Goal: Transaction & Acquisition: Book appointment/travel/reservation

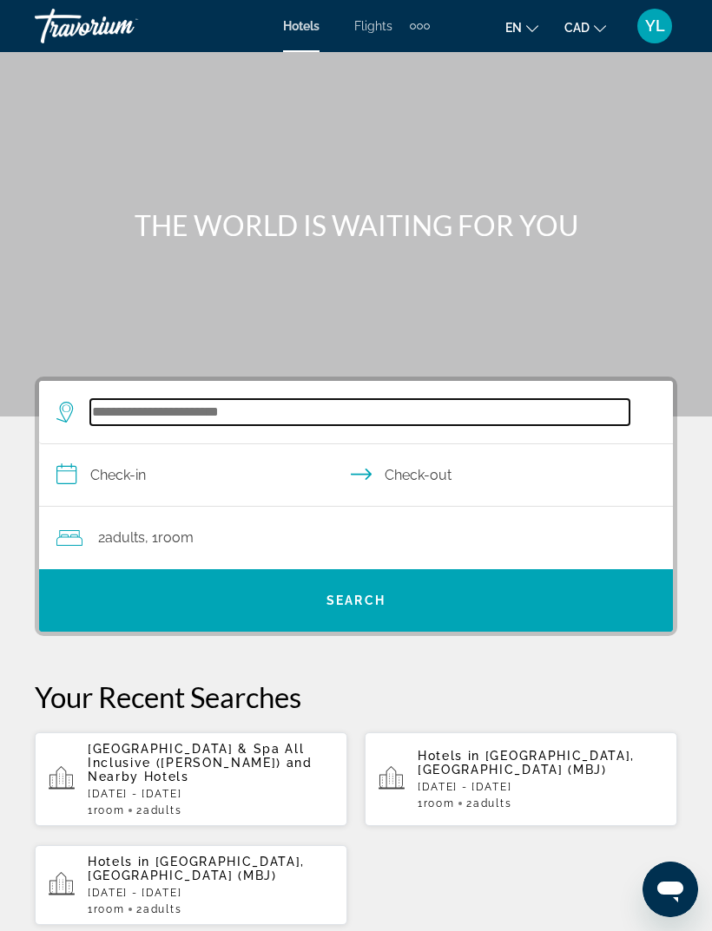
click at [265, 415] on input "Search hotel destination" at bounding box center [359, 412] width 539 height 26
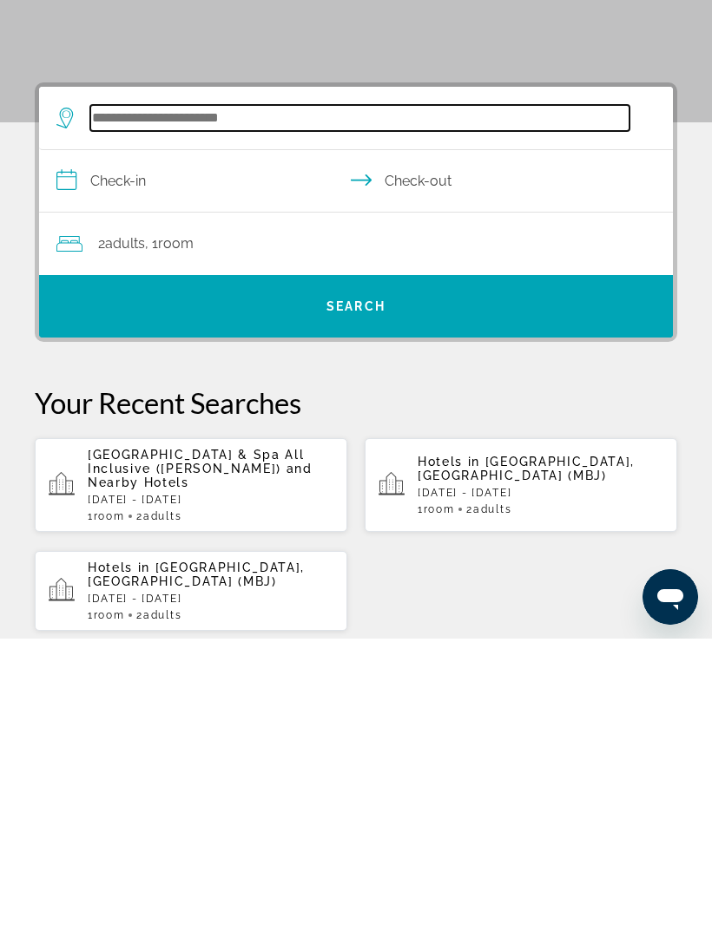
scroll to position [28, 0]
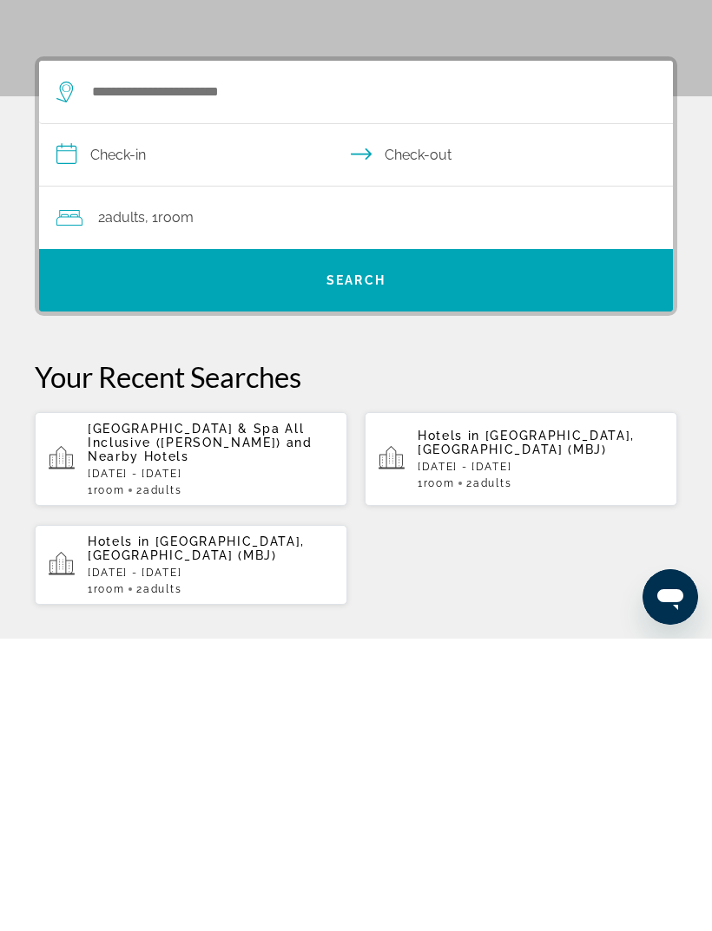
click at [519, 721] on p "Hotels in Montego Bay, Jamaica (MBJ)" at bounding box center [540, 735] width 246 height 28
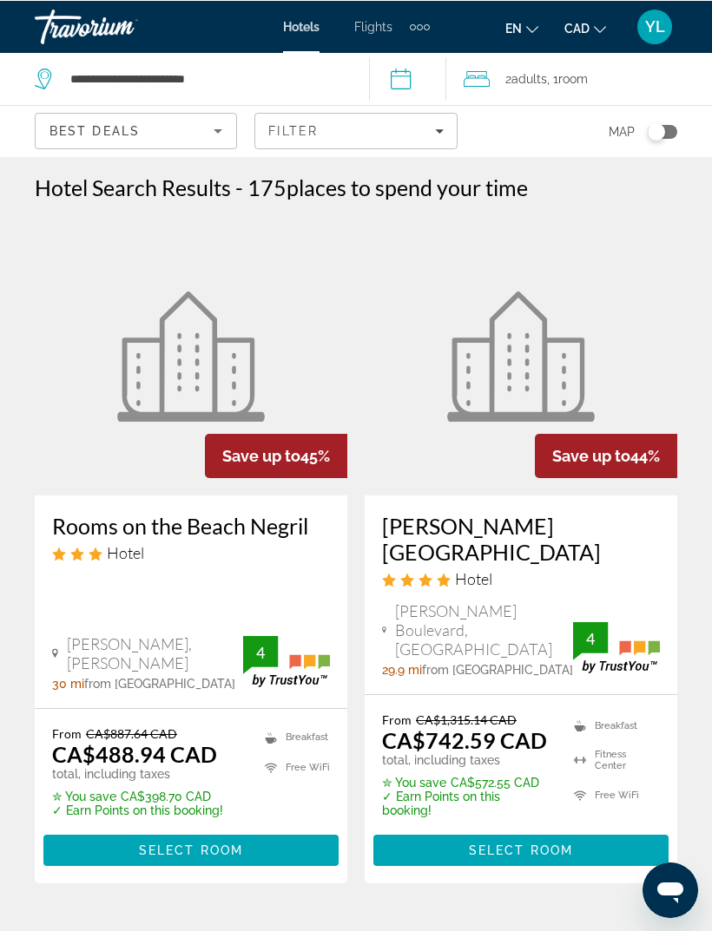
click at [404, 76] on input "**********" at bounding box center [411, 80] width 85 height 57
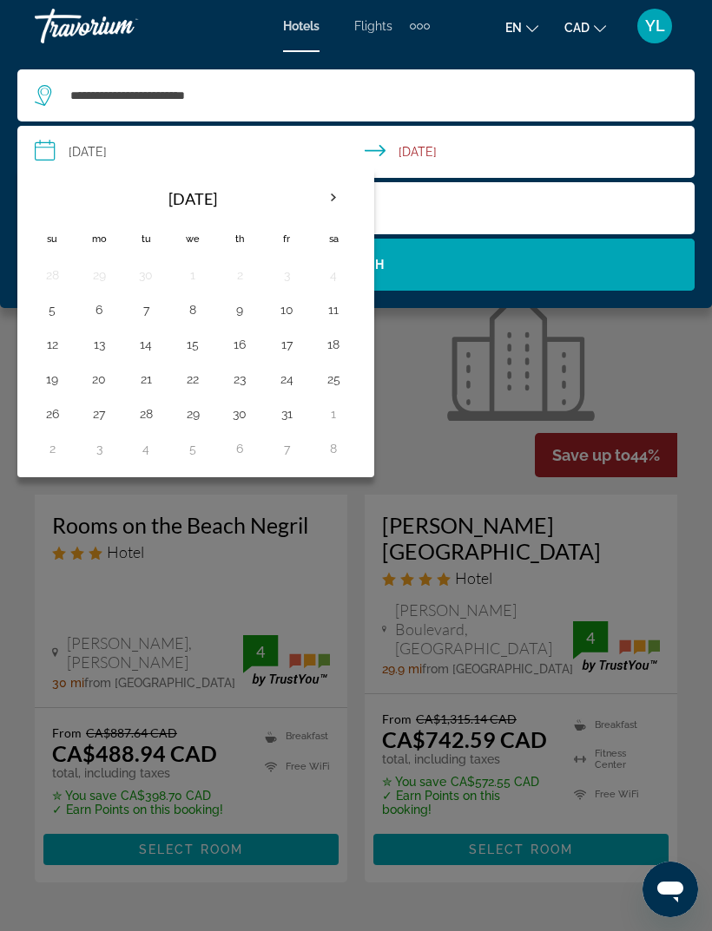
click at [376, 141] on input "**********" at bounding box center [359, 154] width 684 height 57
click at [454, 213] on div "2 Adult Adults , 1 Room rooms" at bounding box center [365, 208] width 660 height 24
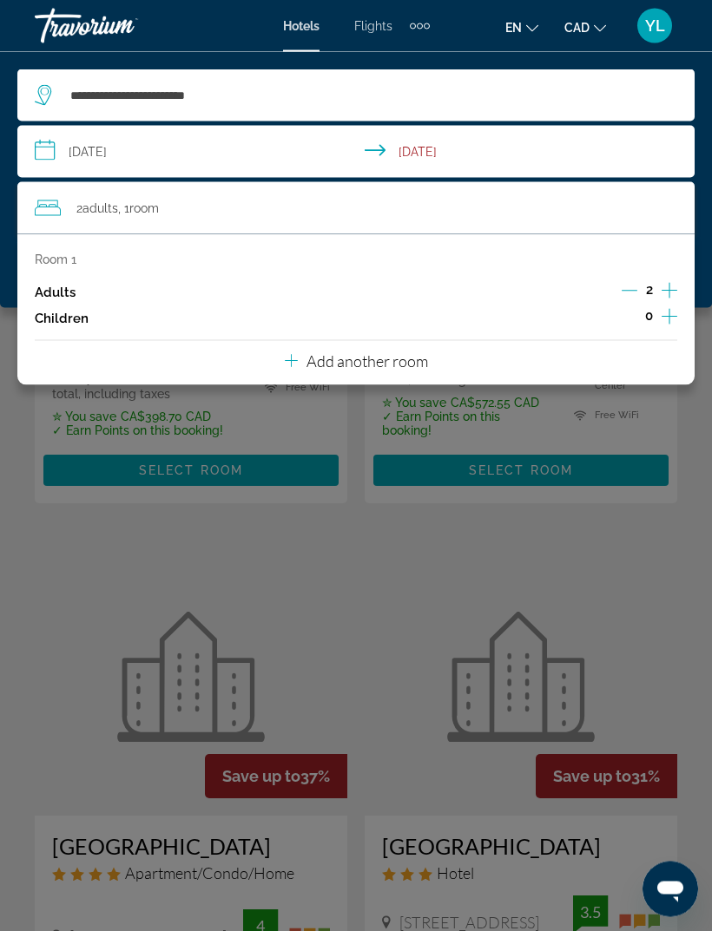
scroll to position [381, 0]
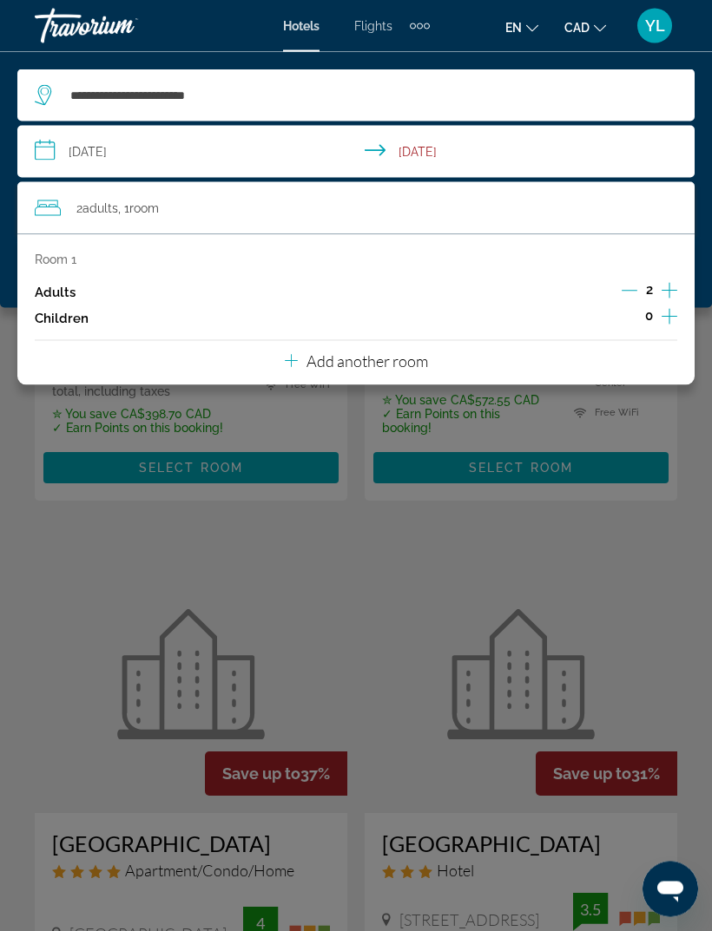
click at [344, 520] on div "Main content" at bounding box center [356, 465] width 712 height 931
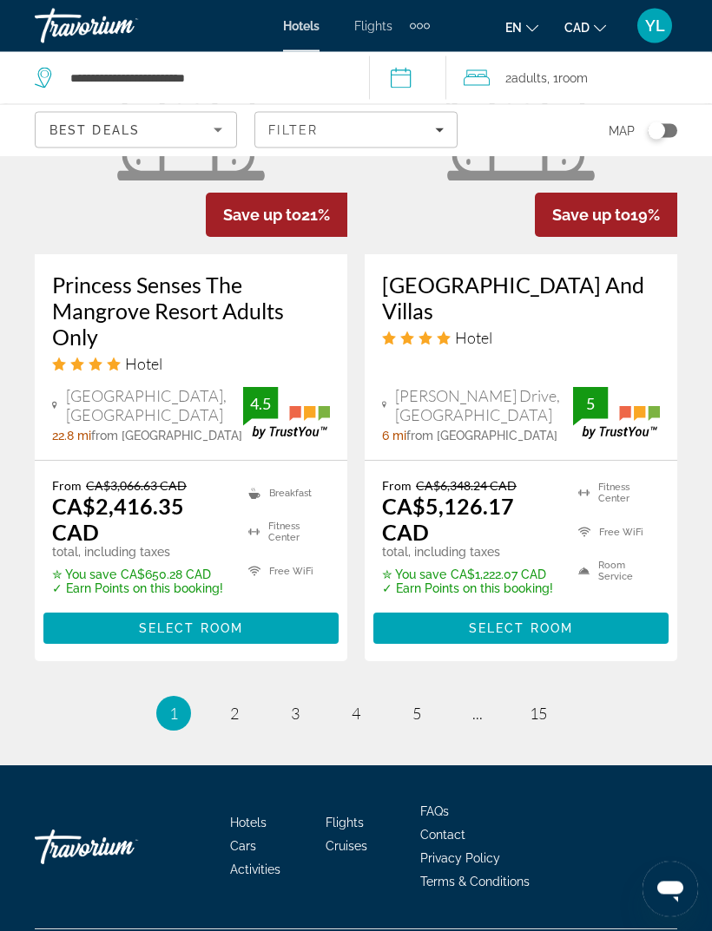
scroll to position [3722, 0]
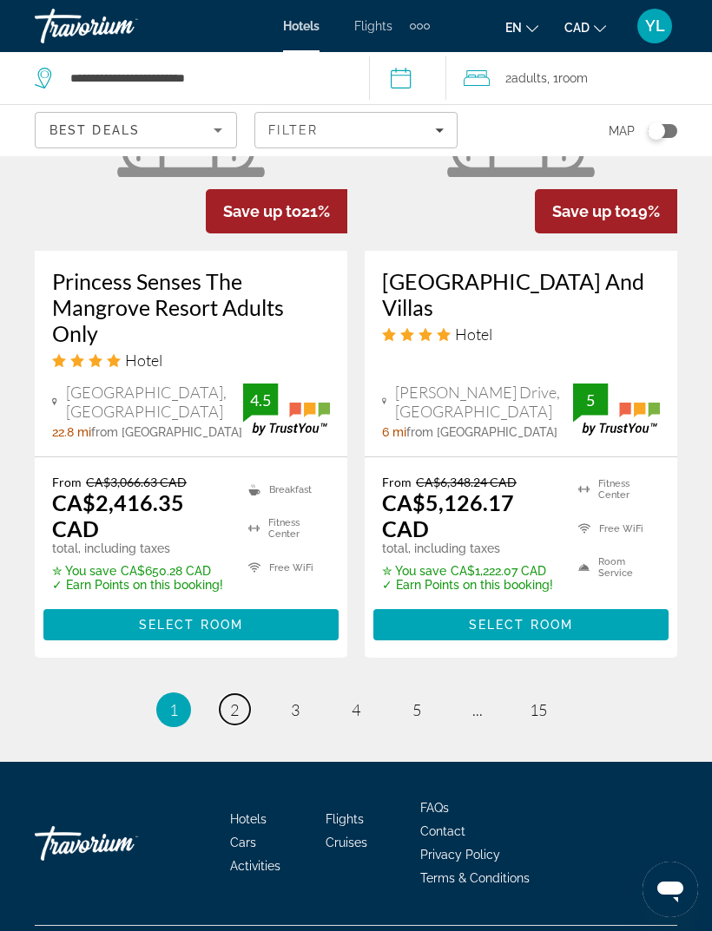
click at [221, 719] on link "page 2" at bounding box center [235, 709] width 30 height 30
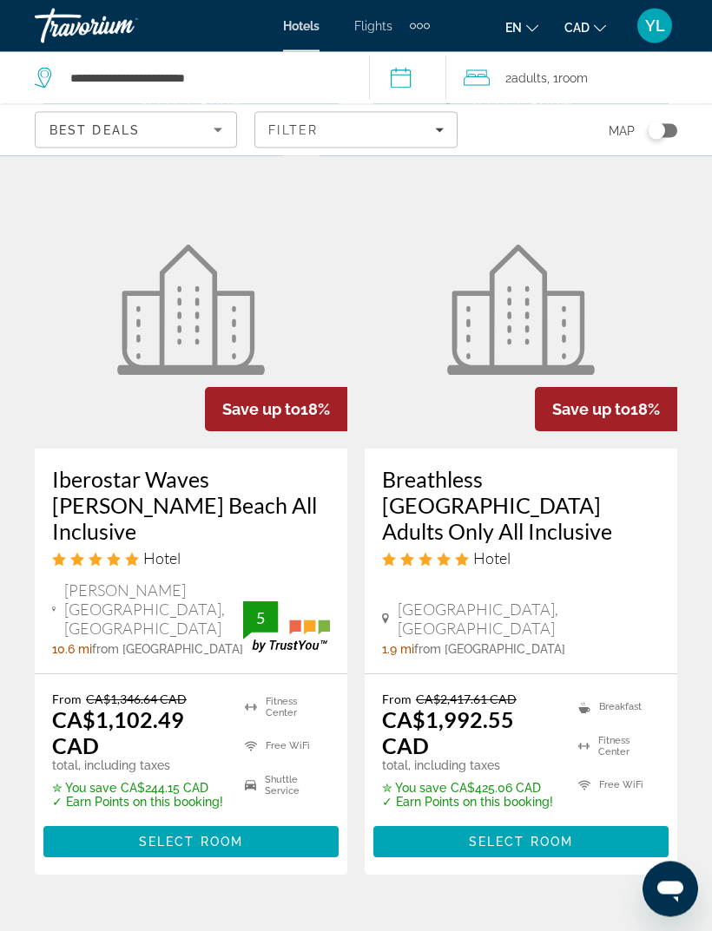
scroll to position [788, 0]
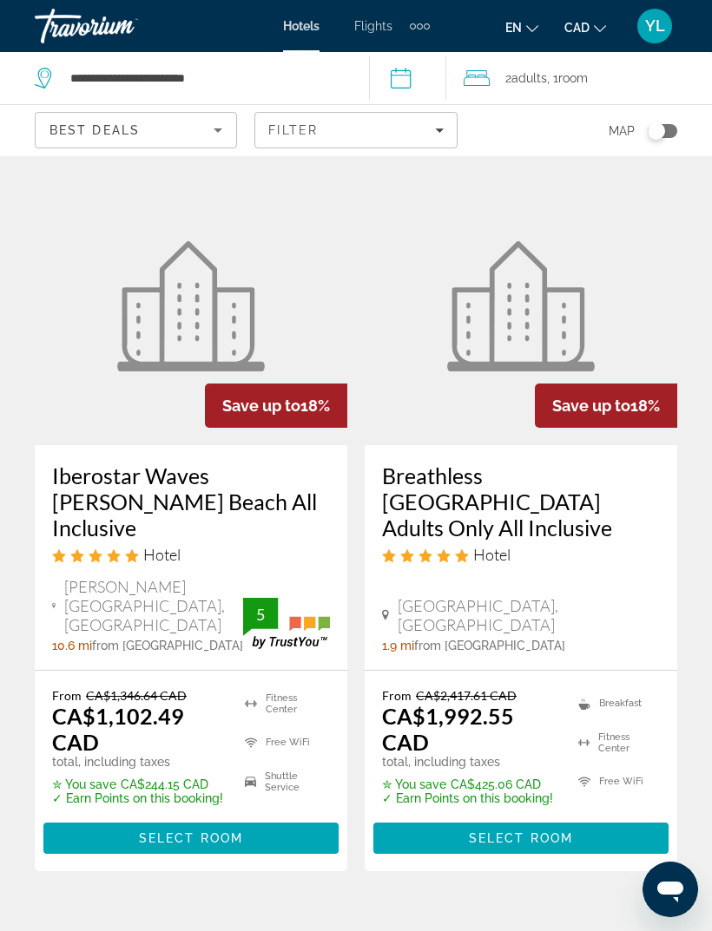
click at [225, 545] on div "Hotel" at bounding box center [191, 554] width 278 height 19
click at [206, 501] on h3 "Iberostar Waves [PERSON_NAME] Beach All Inclusive" at bounding box center [191, 502] width 278 height 78
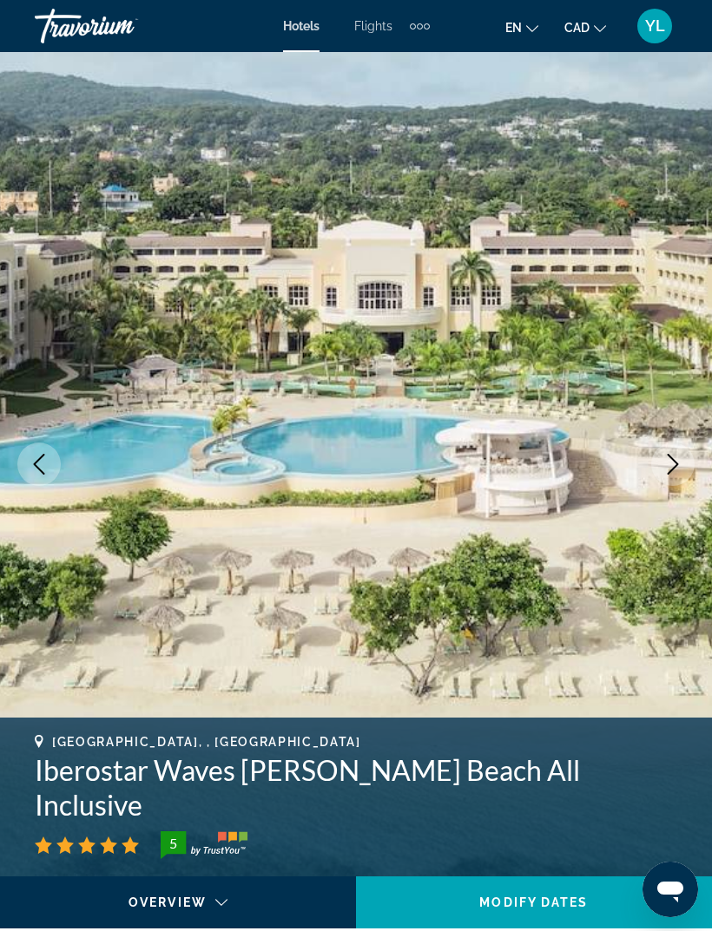
click at [711, 273] on img "Main content" at bounding box center [356, 464] width 712 height 824
click at [680, 456] on icon "Next image" at bounding box center [672, 464] width 21 height 21
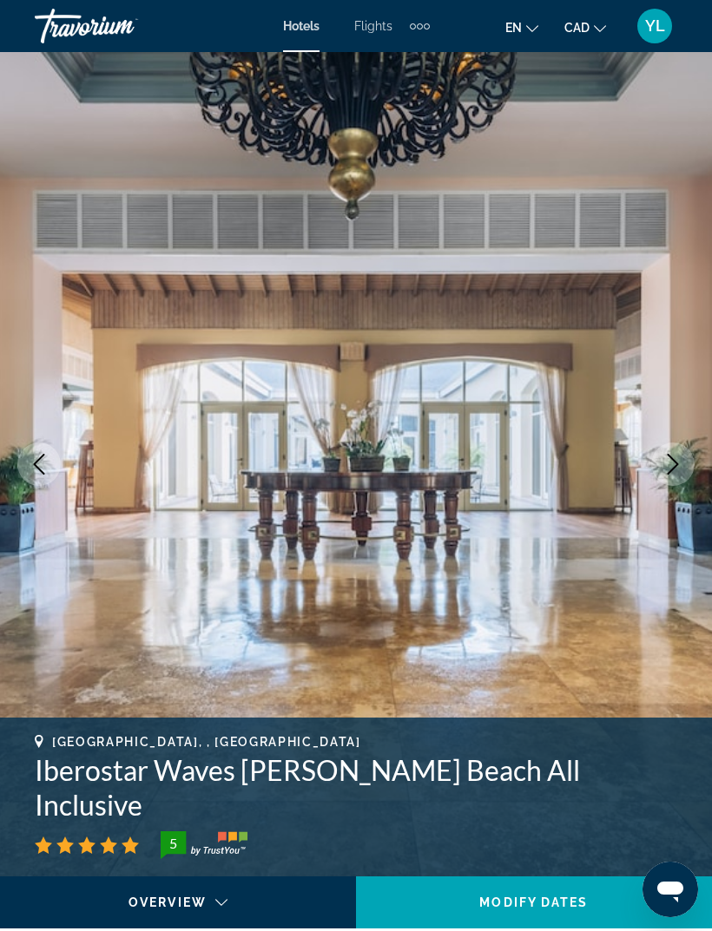
click at [69, 472] on img "Main content" at bounding box center [356, 464] width 712 height 824
click at [47, 476] on button "Previous image" at bounding box center [38, 464] width 43 height 43
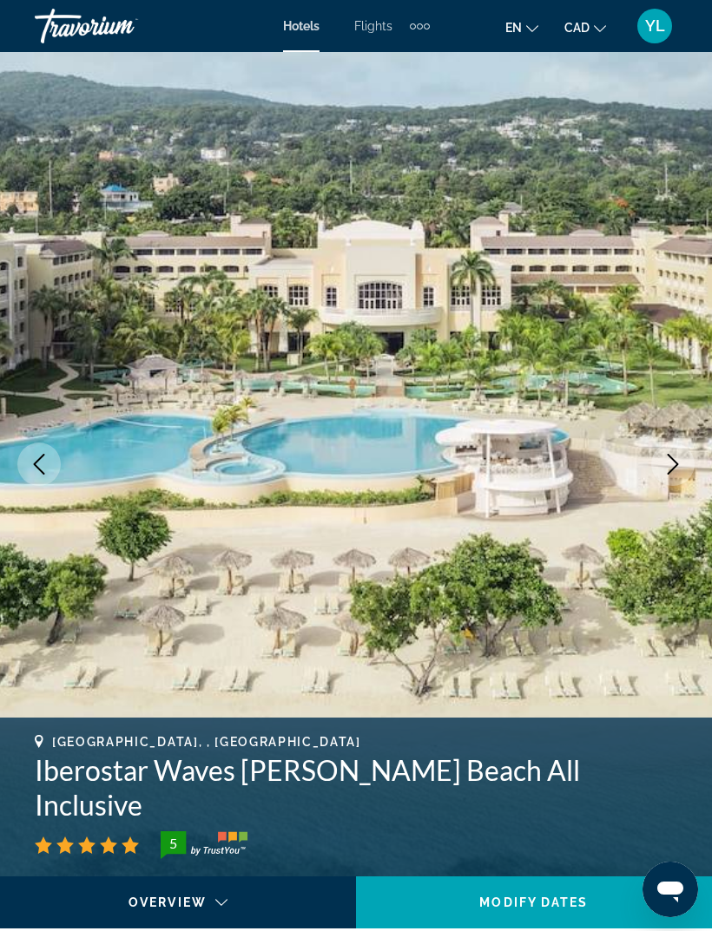
click at [43, 470] on icon "Previous image" at bounding box center [39, 464] width 21 height 21
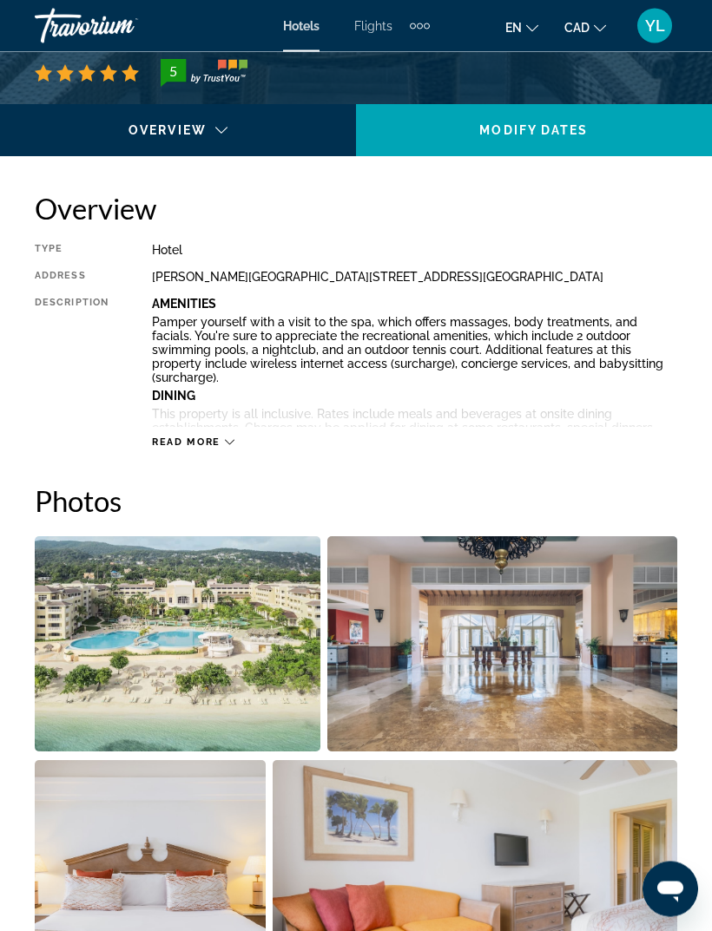
scroll to position [773, 0]
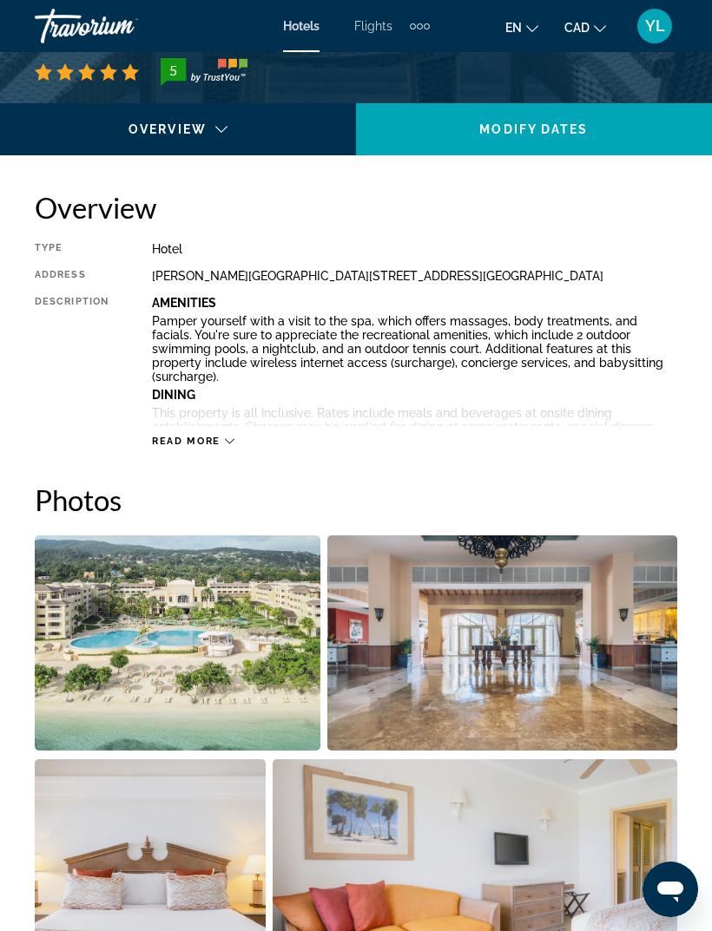
click at [216, 436] on span "Read more" at bounding box center [186, 441] width 69 height 11
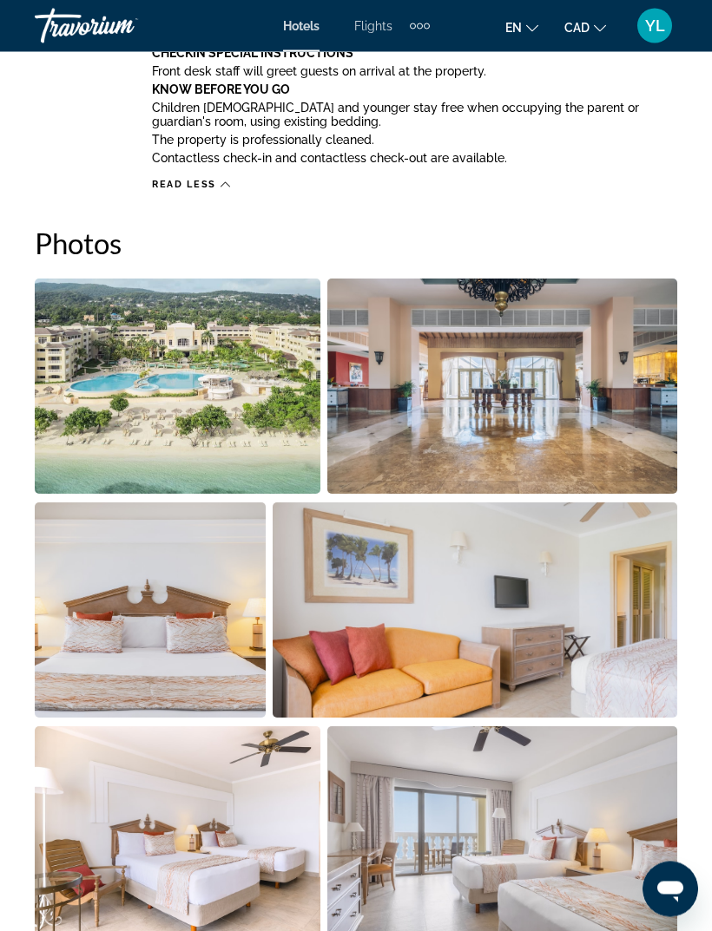
scroll to position [2058, 0]
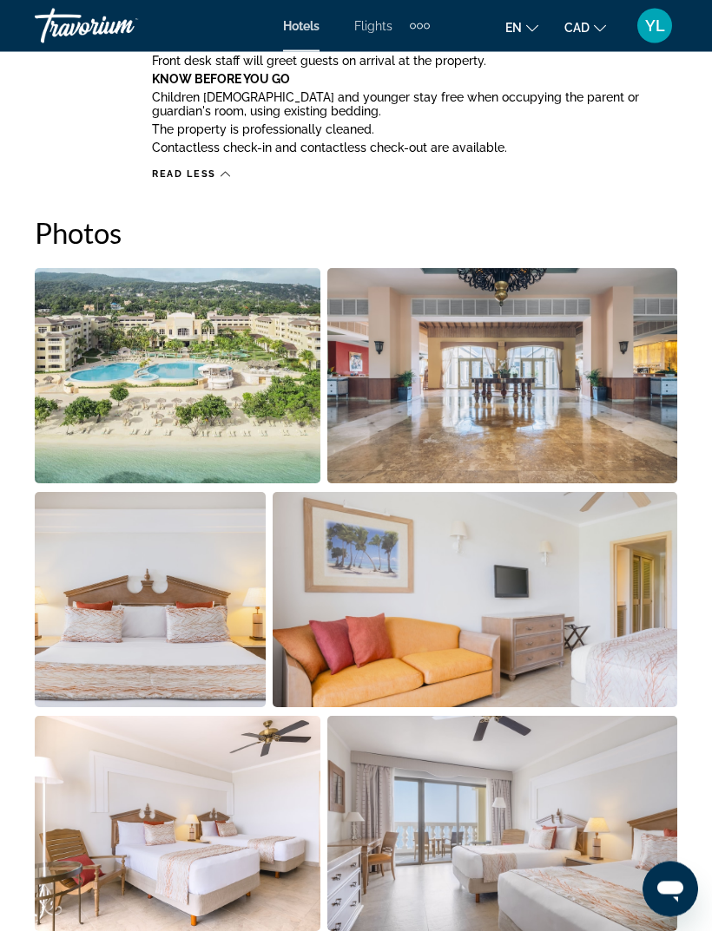
click at [206, 169] on span "Read less" at bounding box center [184, 174] width 64 height 11
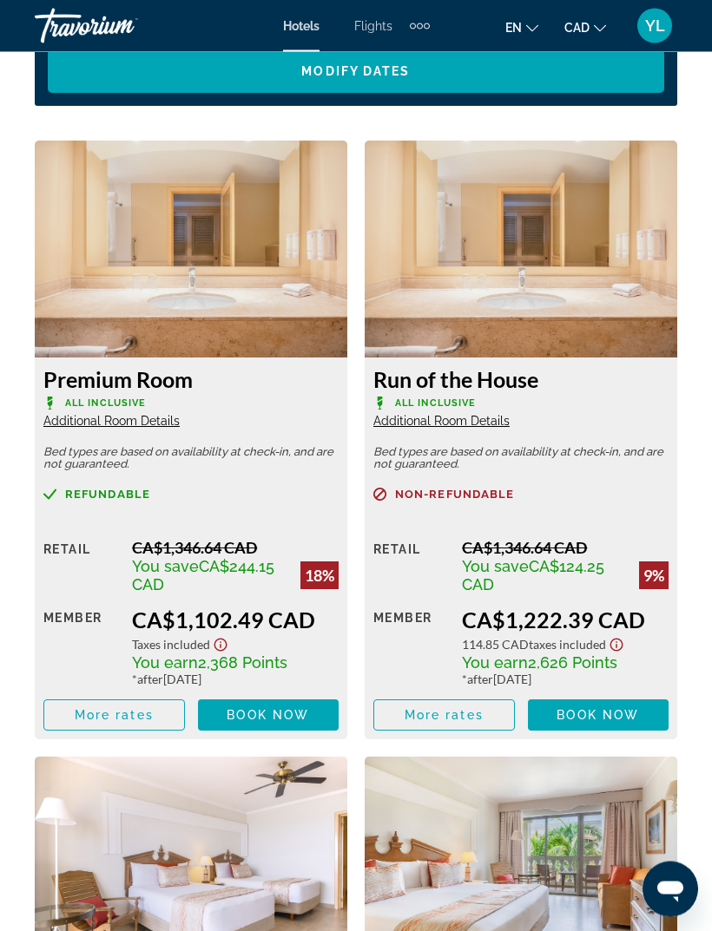
scroll to position [2948, 0]
click at [150, 425] on span "Additional Room Details" at bounding box center [111, 421] width 136 height 14
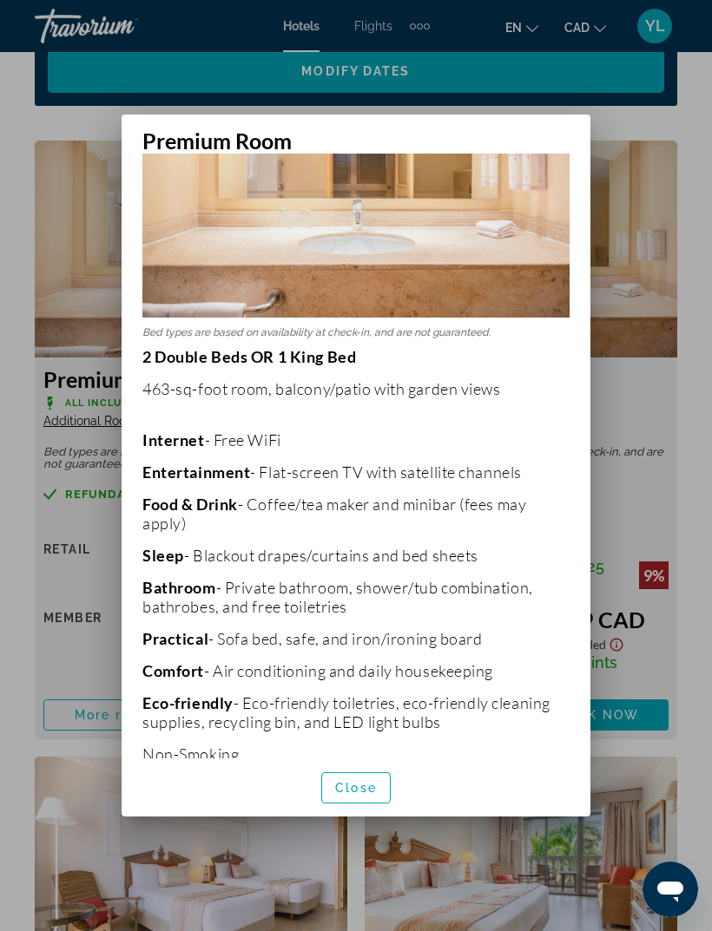
scroll to position [146, 0]
click at [364, 795] on span "Close" at bounding box center [356, 788] width 42 height 14
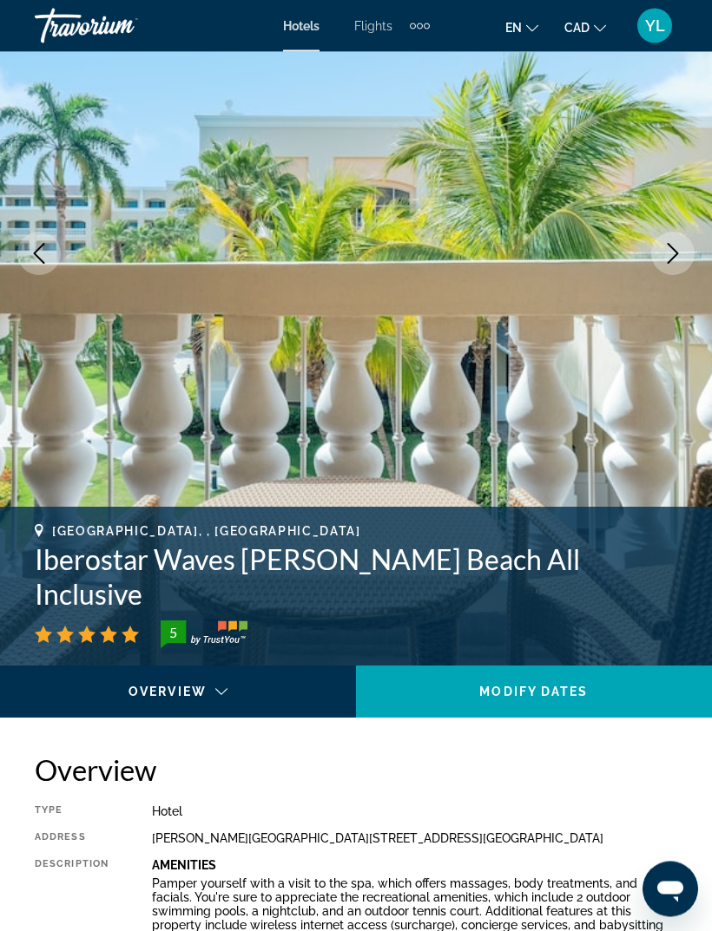
scroll to position [197, 0]
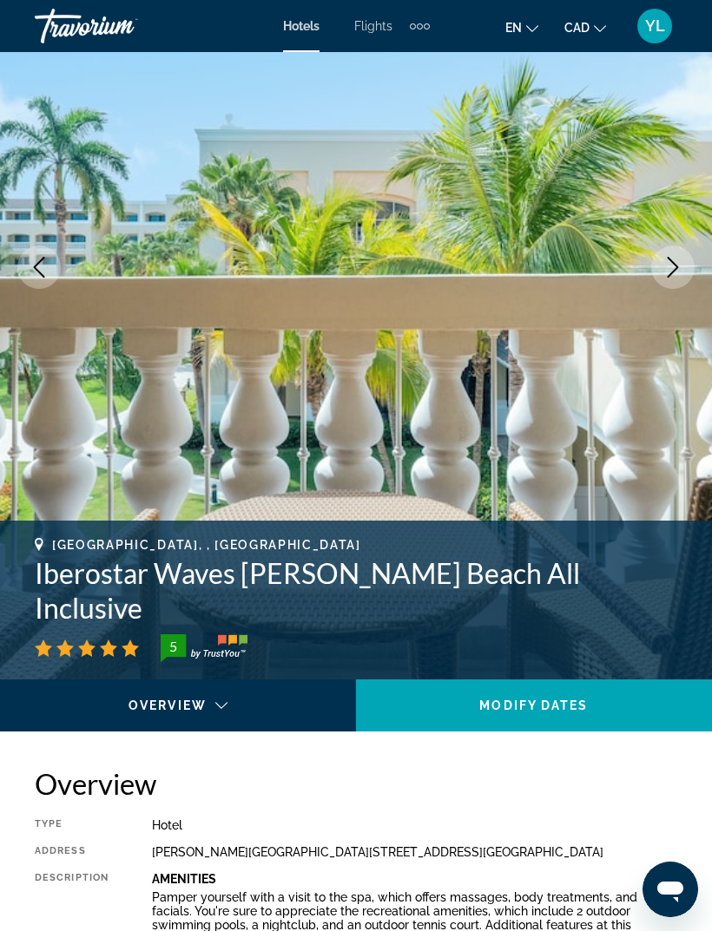
click at [25, 241] on img "Main content" at bounding box center [356, 267] width 712 height 824
click at [30, 293] on img "Main content" at bounding box center [356, 267] width 712 height 824
click at [33, 296] on img "Main content" at bounding box center [356, 267] width 712 height 824
click at [19, 292] on img "Main content" at bounding box center [356, 267] width 712 height 824
click at [36, 246] on button "Previous image" at bounding box center [38, 267] width 43 height 43
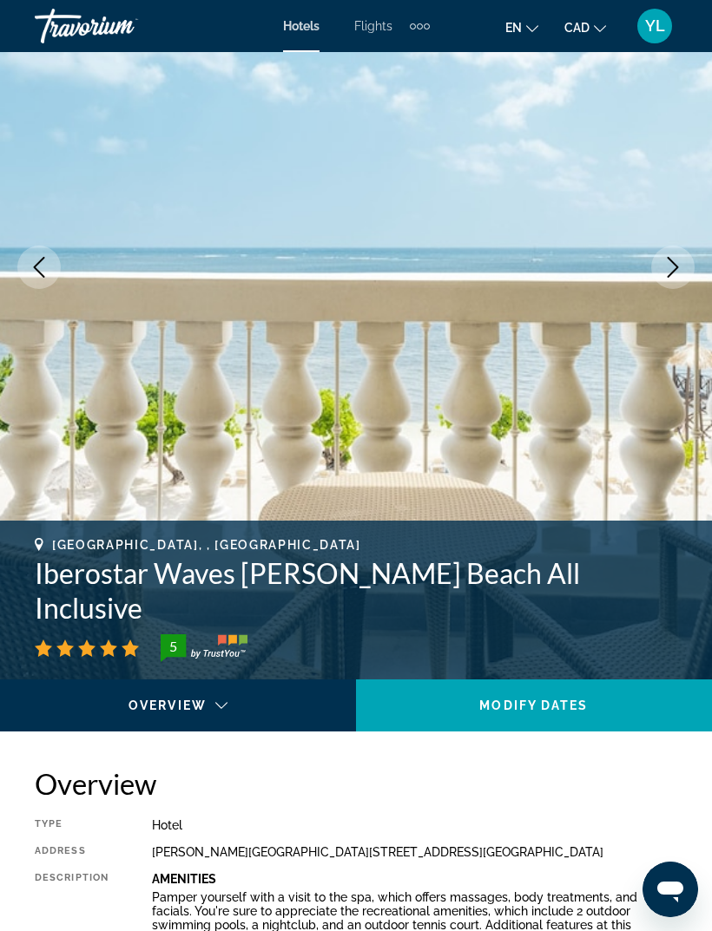
click at [33, 287] on button "Previous image" at bounding box center [38, 267] width 43 height 43
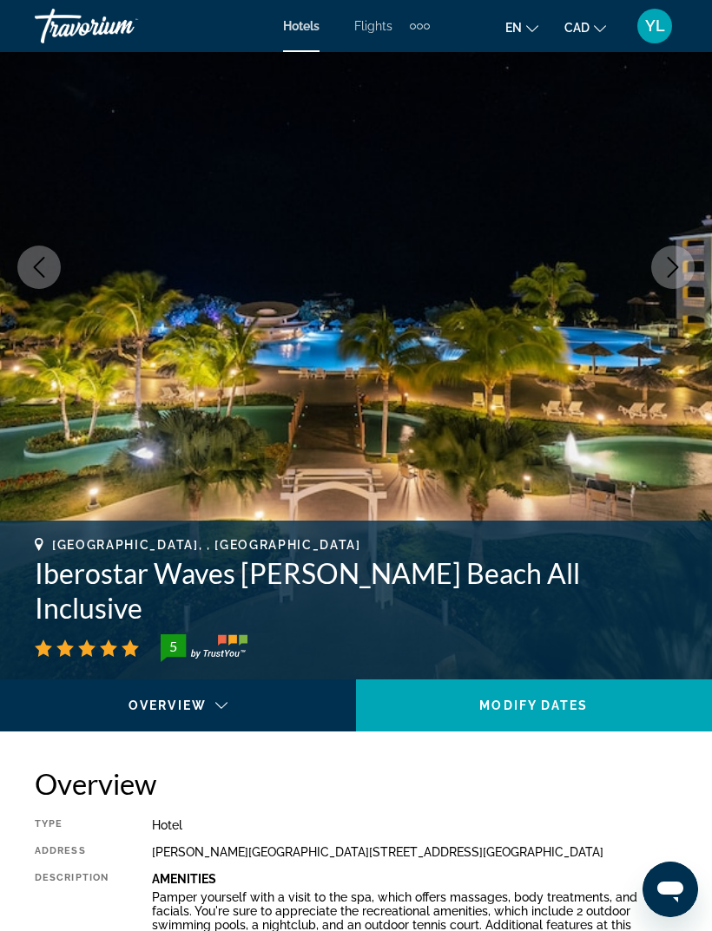
click at [33, 266] on icon "Previous image" at bounding box center [39, 267] width 21 height 21
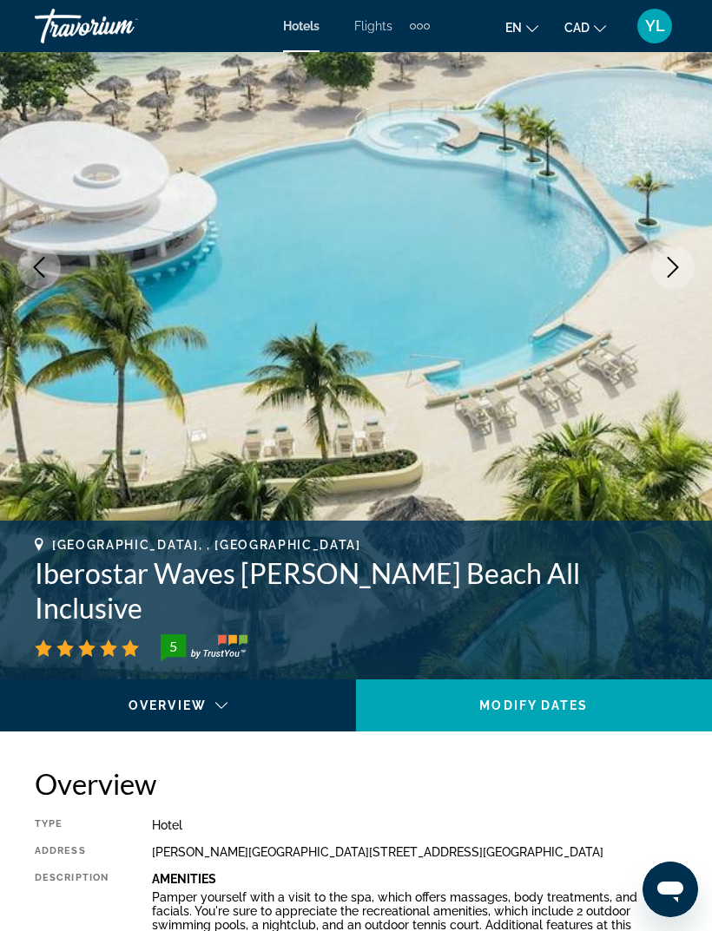
click at [33, 280] on button "Previous image" at bounding box center [38, 267] width 43 height 43
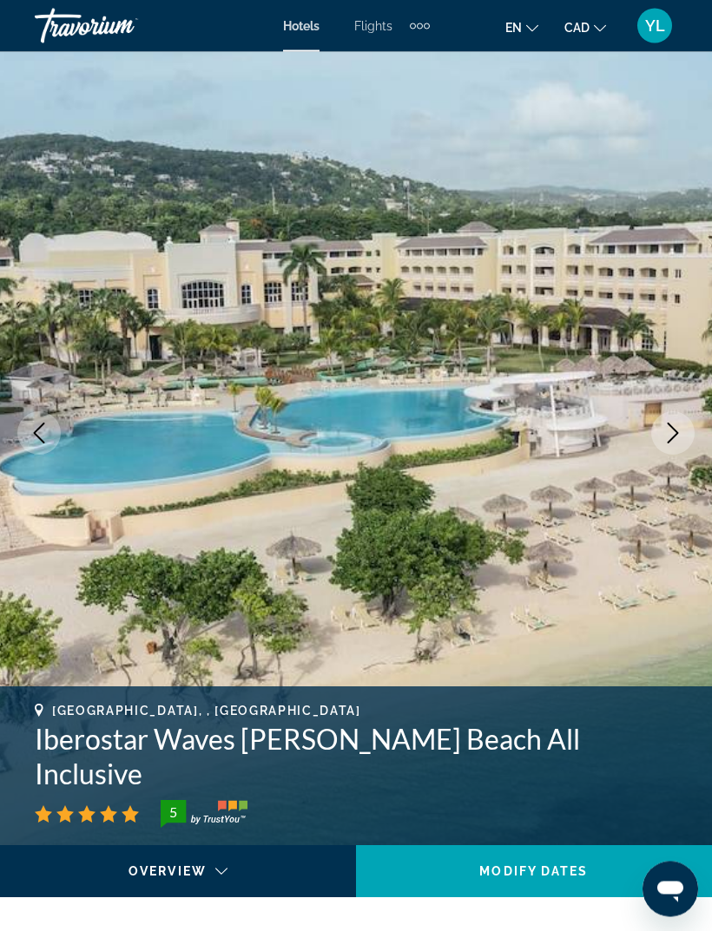
scroll to position [0, 0]
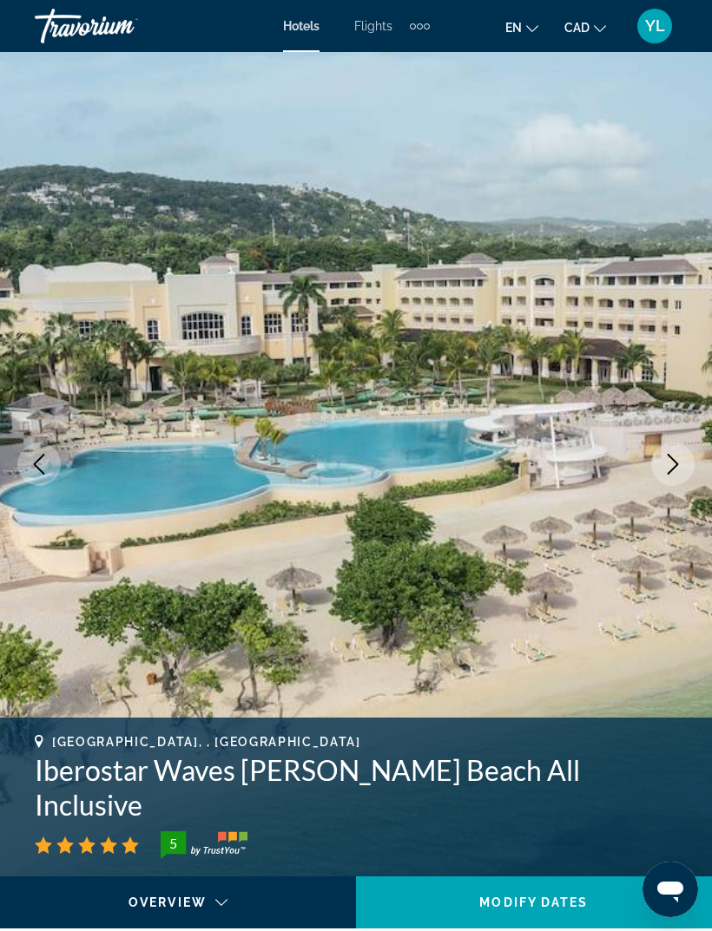
click at [49, 468] on button "Previous image" at bounding box center [38, 464] width 43 height 43
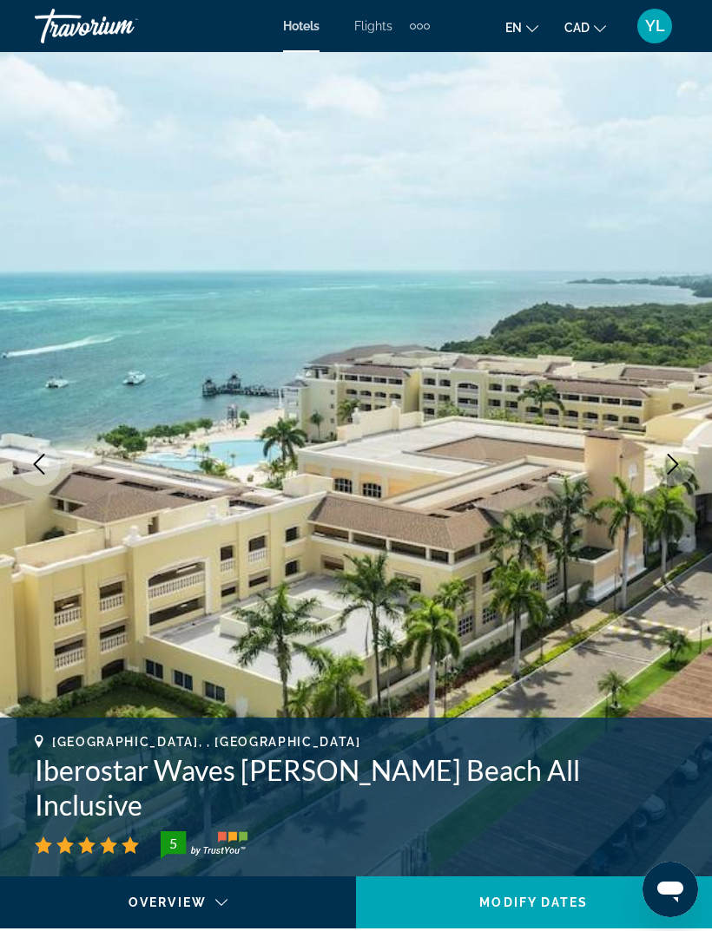
click at [39, 468] on icon "Previous image" at bounding box center [39, 464] width 21 height 21
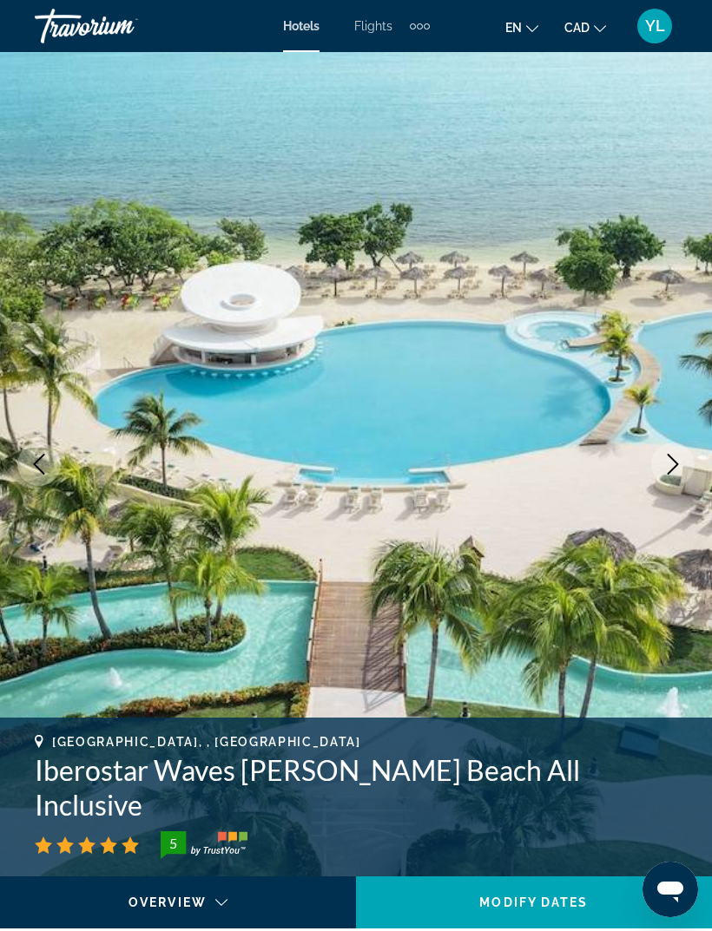
click at [37, 475] on button "Previous image" at bounding box center [38, 464] width 43 height 43
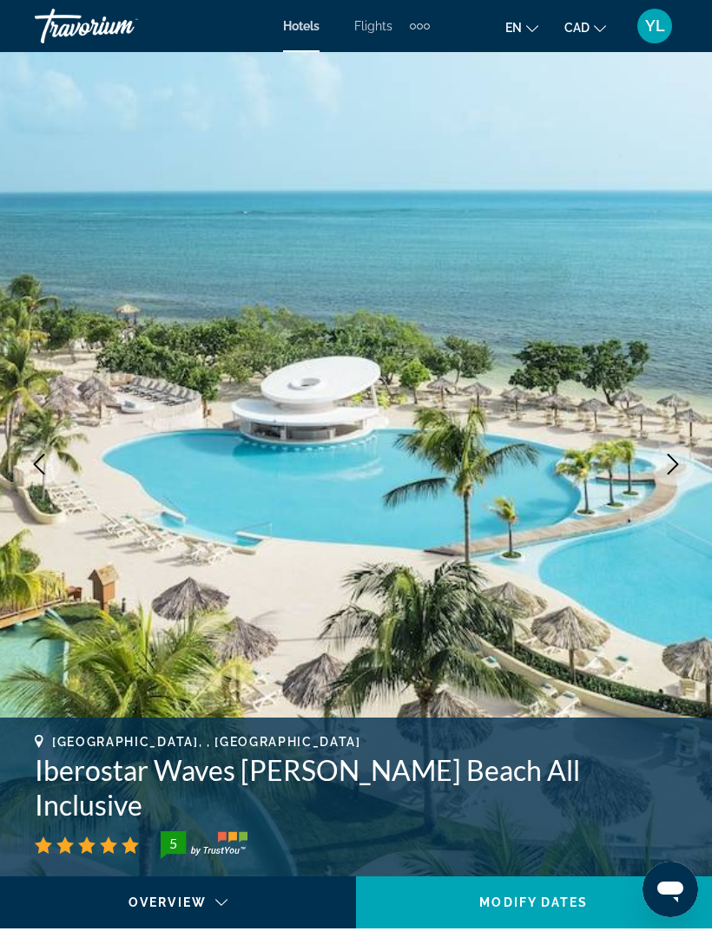
click at [52, 476] on button "Previous image" at bounding box center [38, 464] width 43 height 43
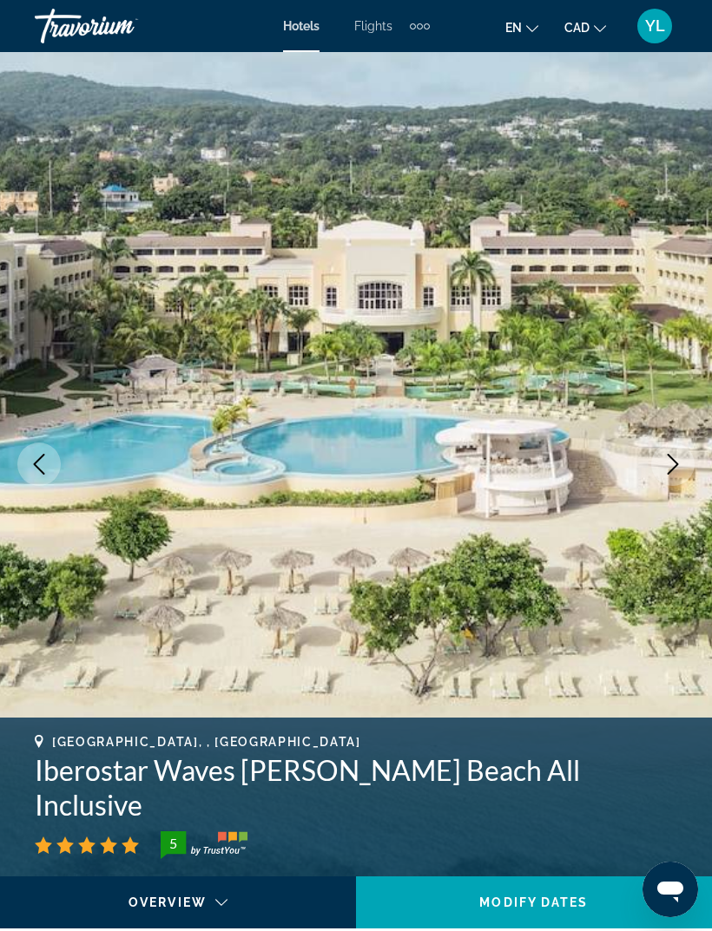
click at [311, 31] on span "Hotels" at bounding box center [301, 26] width 36 height 14
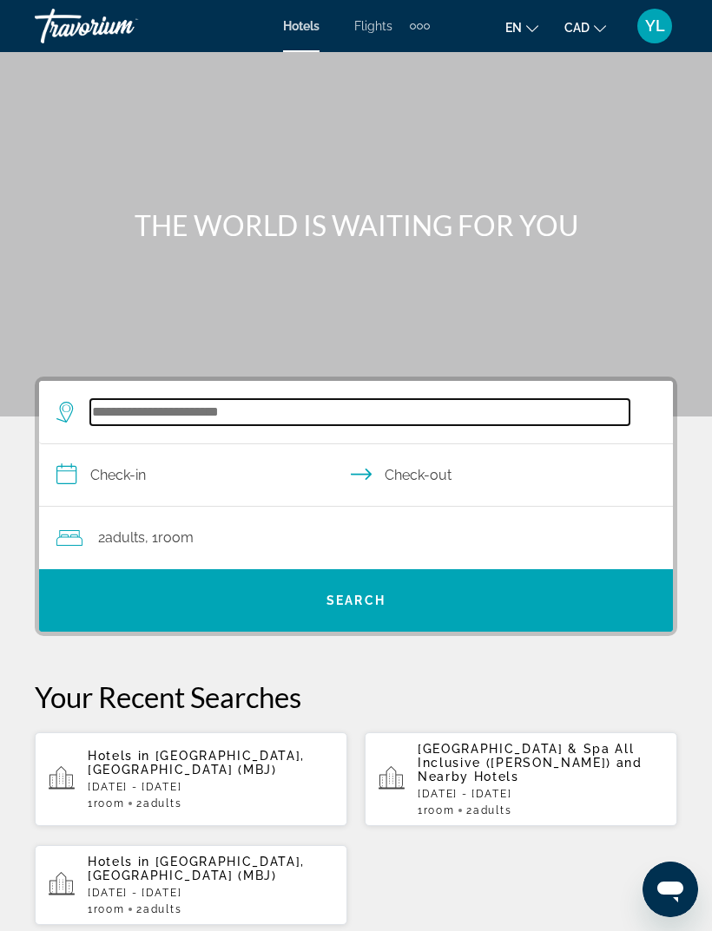
click at [142, 425] on input "Search hotel destination" at bounding box center [359, 412] width 539 height 26
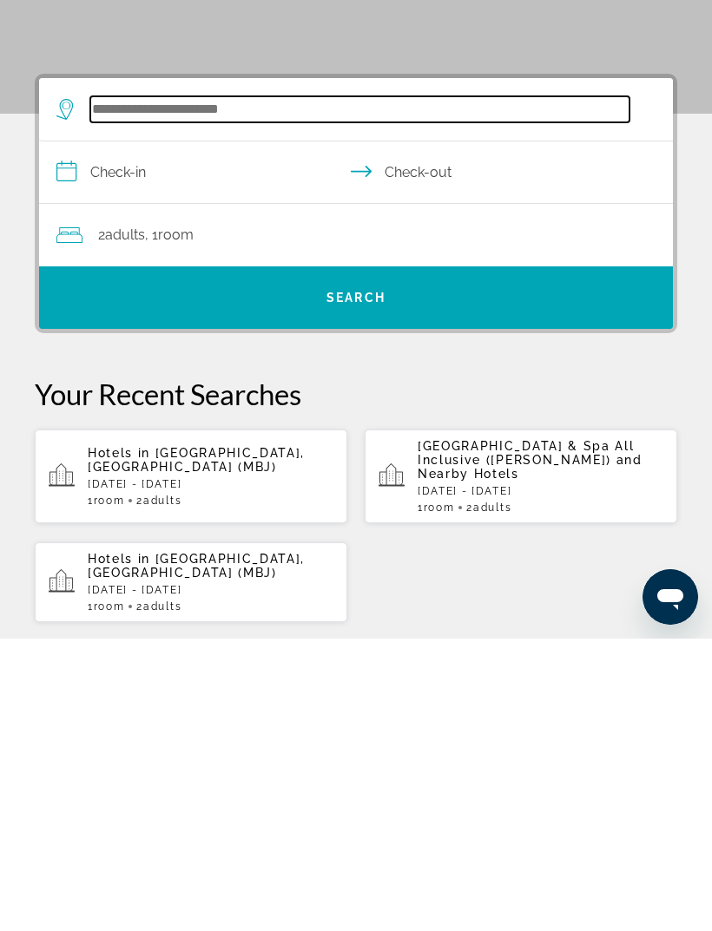
scroll to position [28, 0]
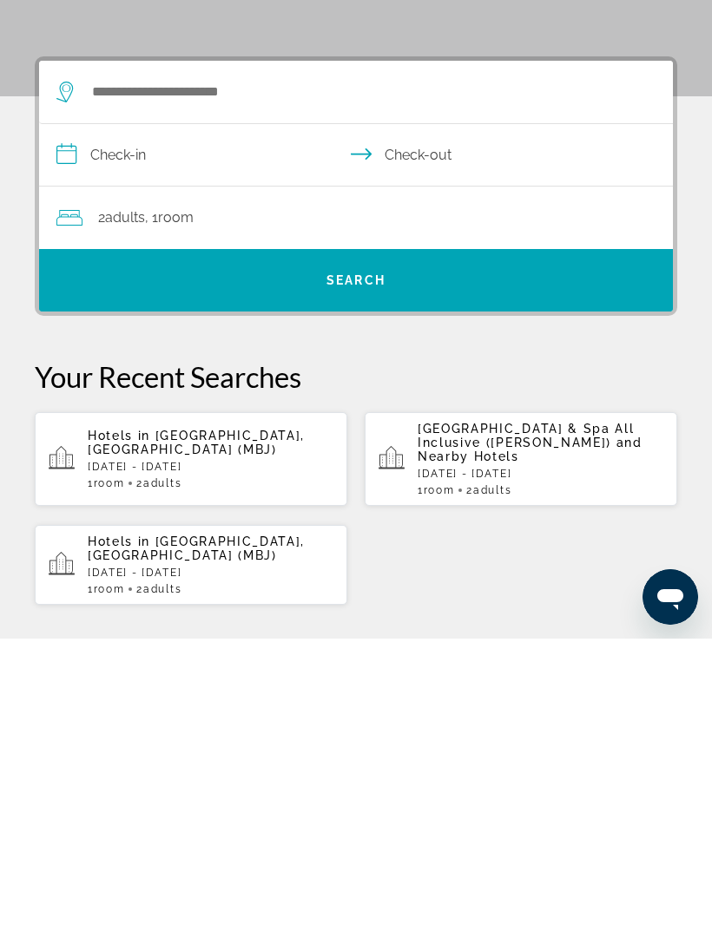
click at [117, 721] on div "Hotels in [GEOGRAPHIC_DATA], [GEOGRAPHIC_DATA] (MBJ) [DATE] - [DATE] 1 Room roo…" at bounding box center [211, 751] width 246 height 61
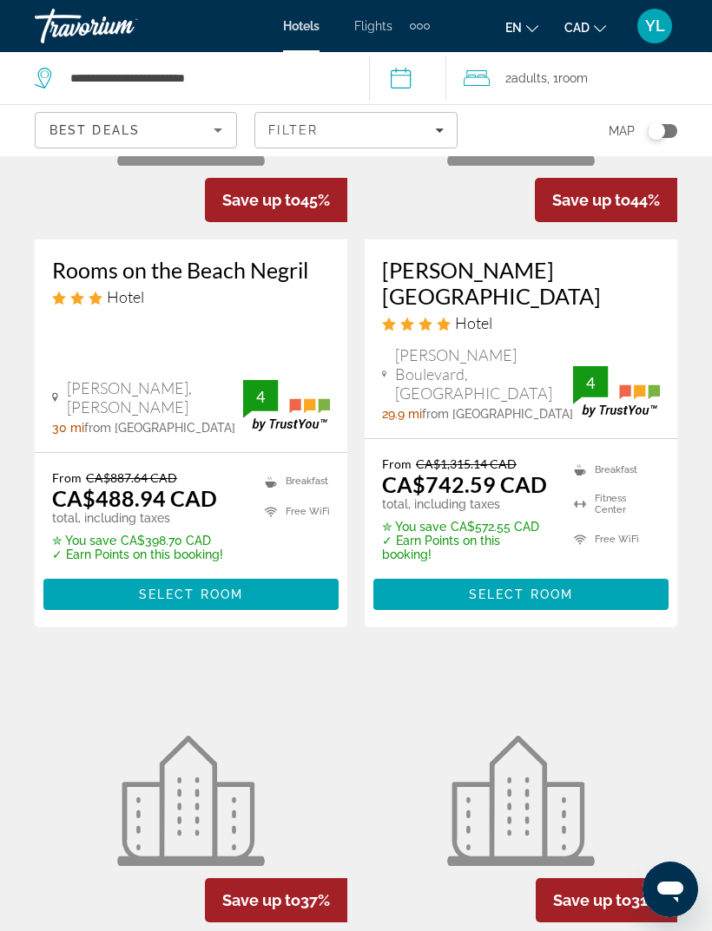
scroll to position [260, 0]
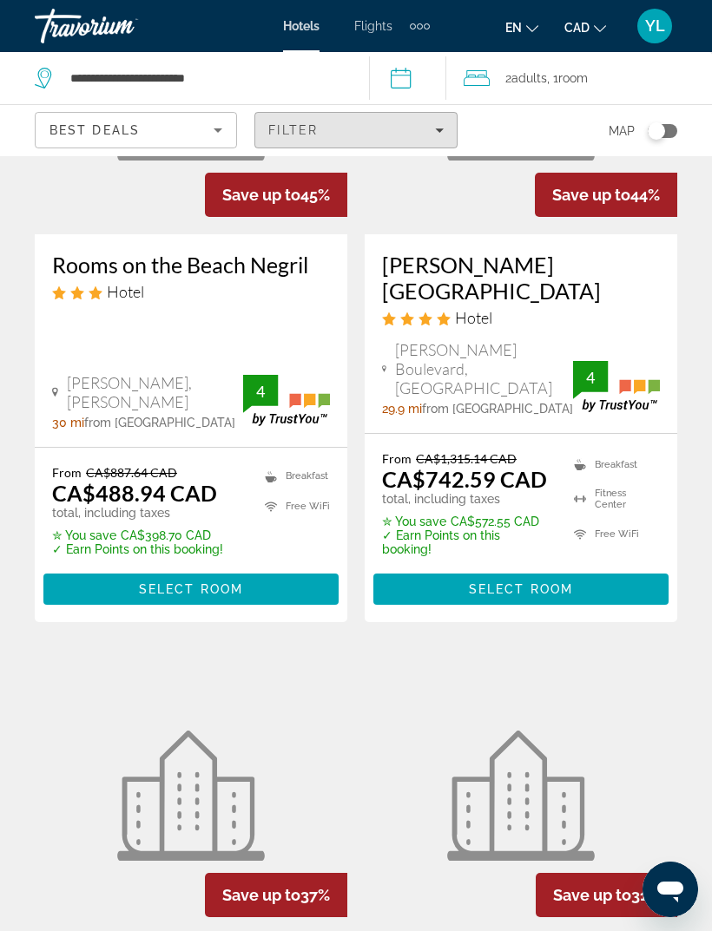
click at [429, 133] on div "Filter" at bounding box center [355, 130] width 174 height 14
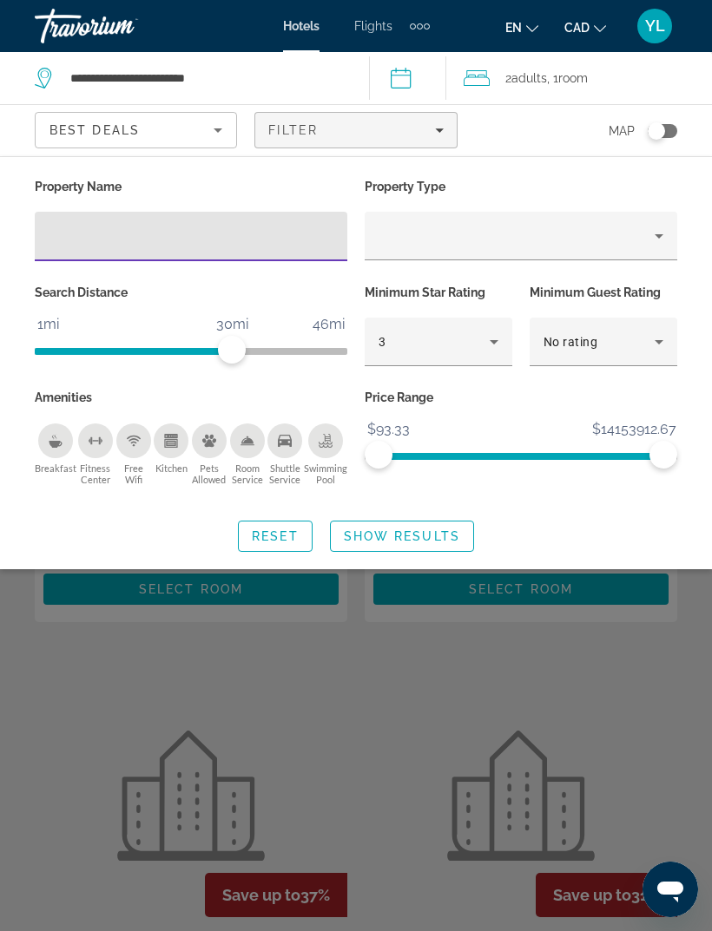
click at [496, 538] on div "Reset Show Results" at bounding box center [356, 536] width 642 height 31
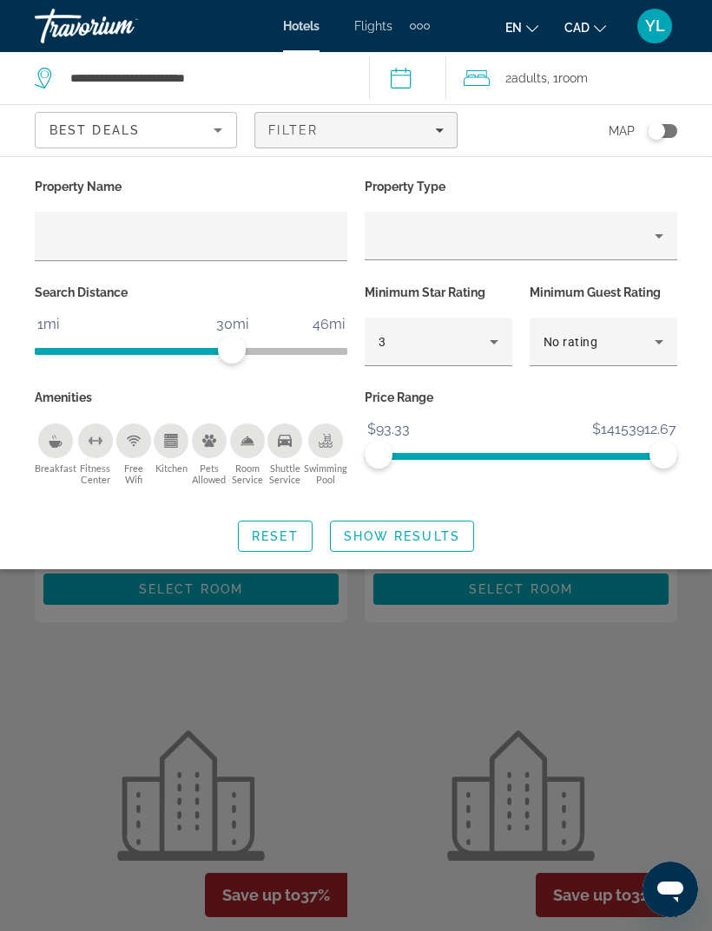
click at [161, 238] on input "Hotel Filters" at bounding box center [191, 237] width 285 height 21
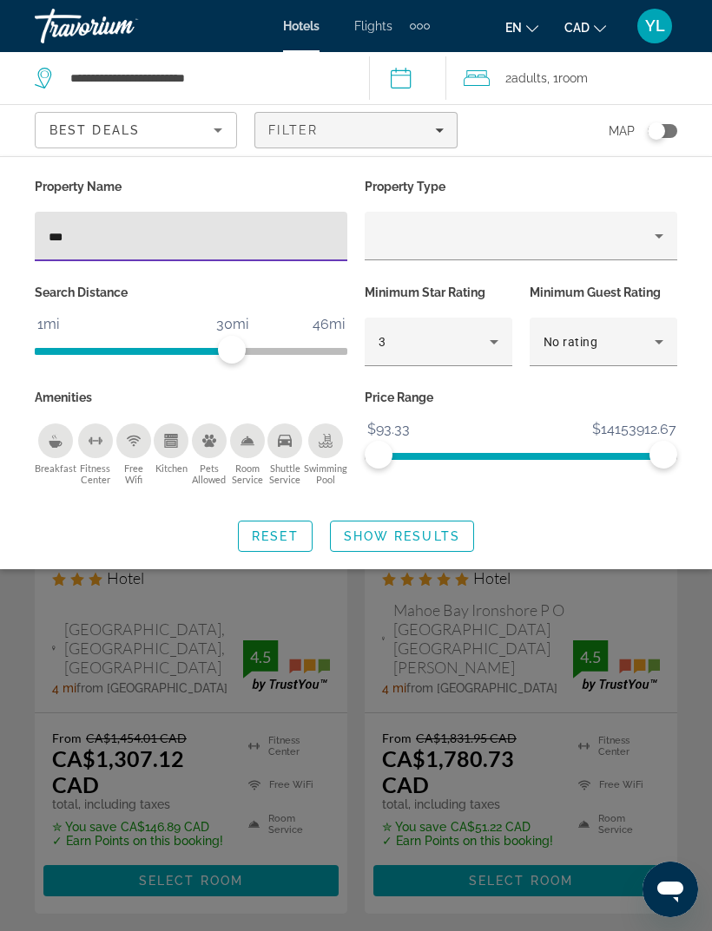
type input "***"
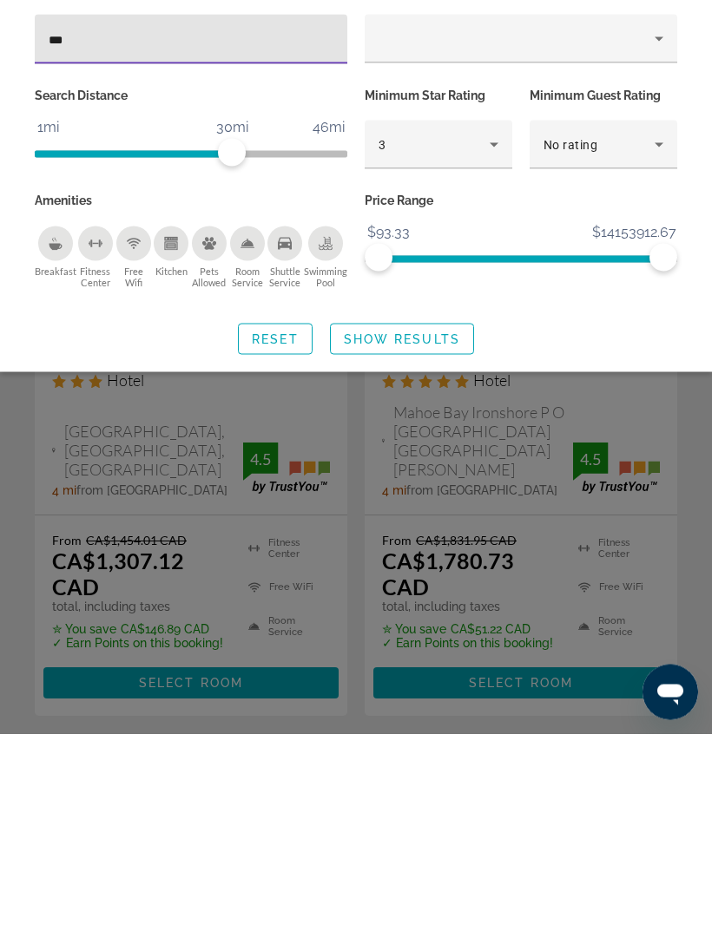
click at [449, 529] on span "Show Results" at bounding box center [402, 536] width 116 height 14
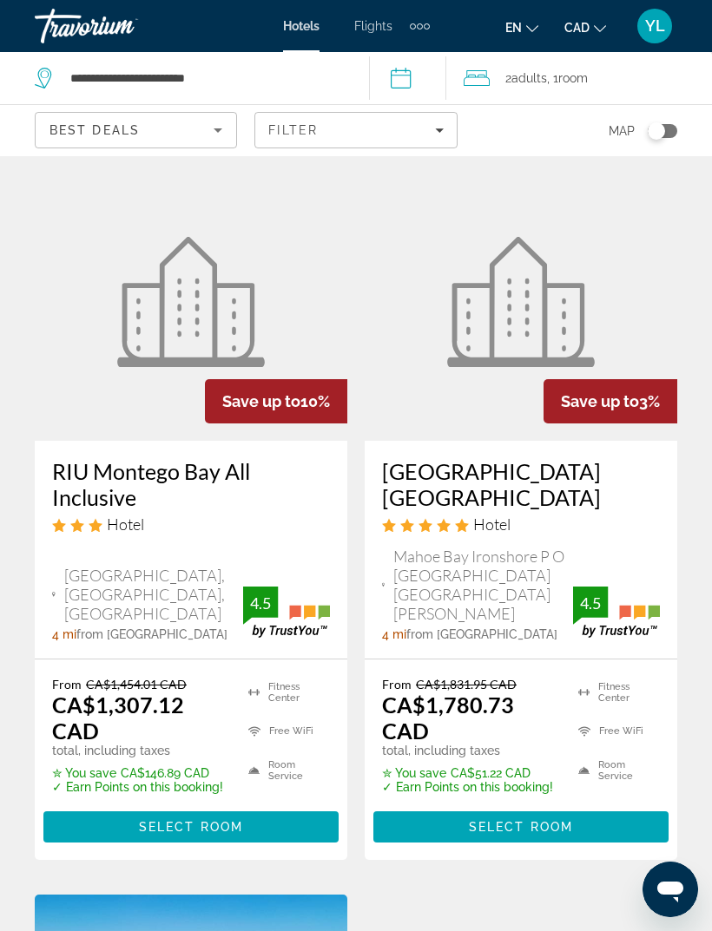
scroll to position [59, 0]
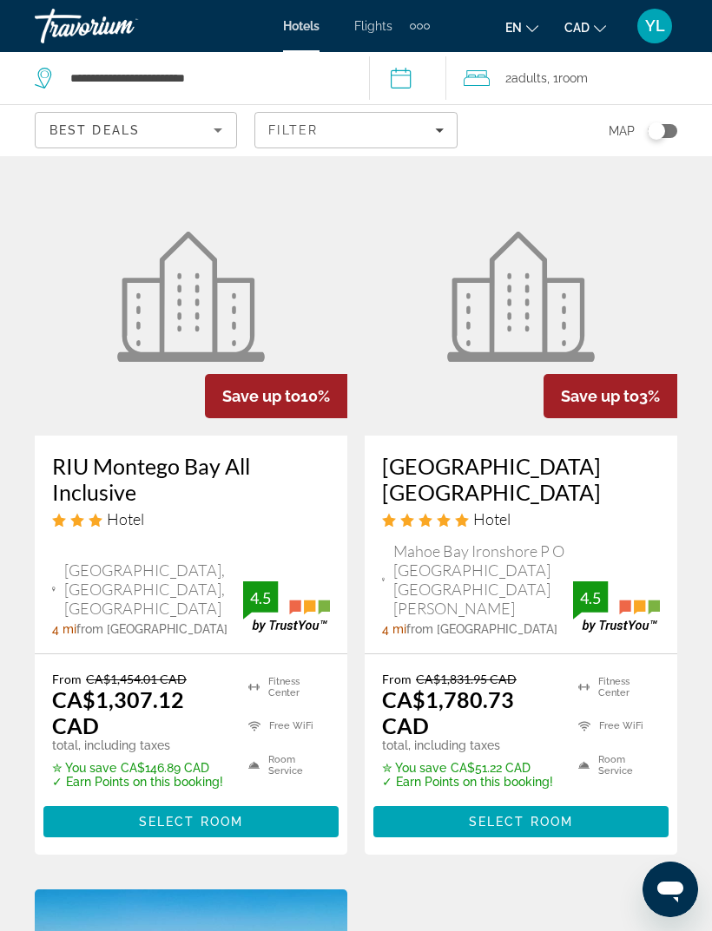
click at [300, 504] on h3 "RIU Montego Bay All Inclusive" at bounding box center [191, 479] width 278 height 52
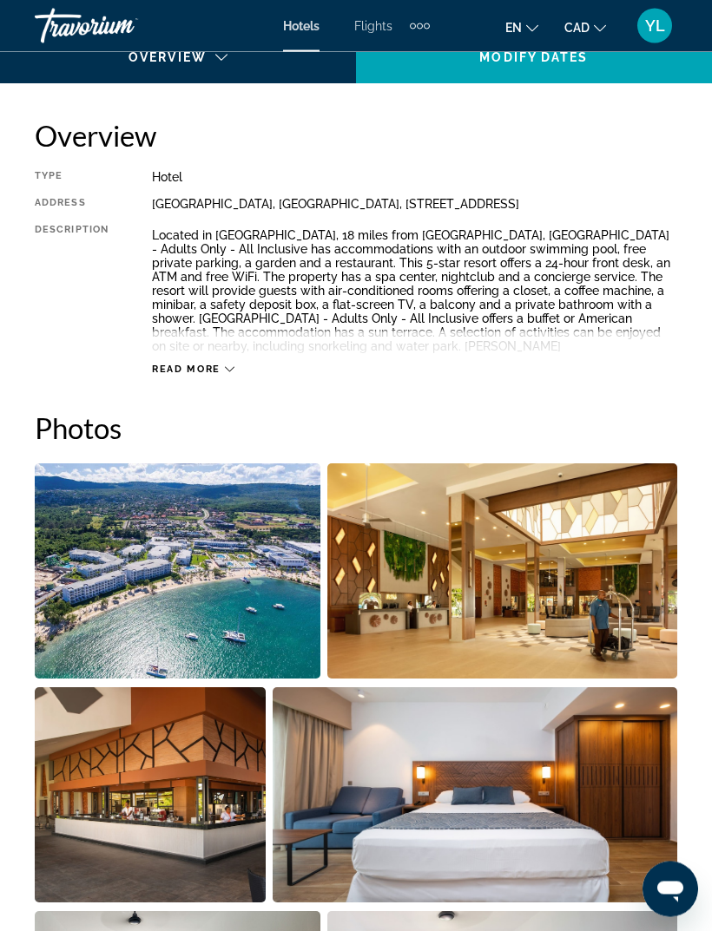
scroll to position [845, 0]
click at [188, 374] on span "Read more" at bounding box center [186, 369] width 69 height 11
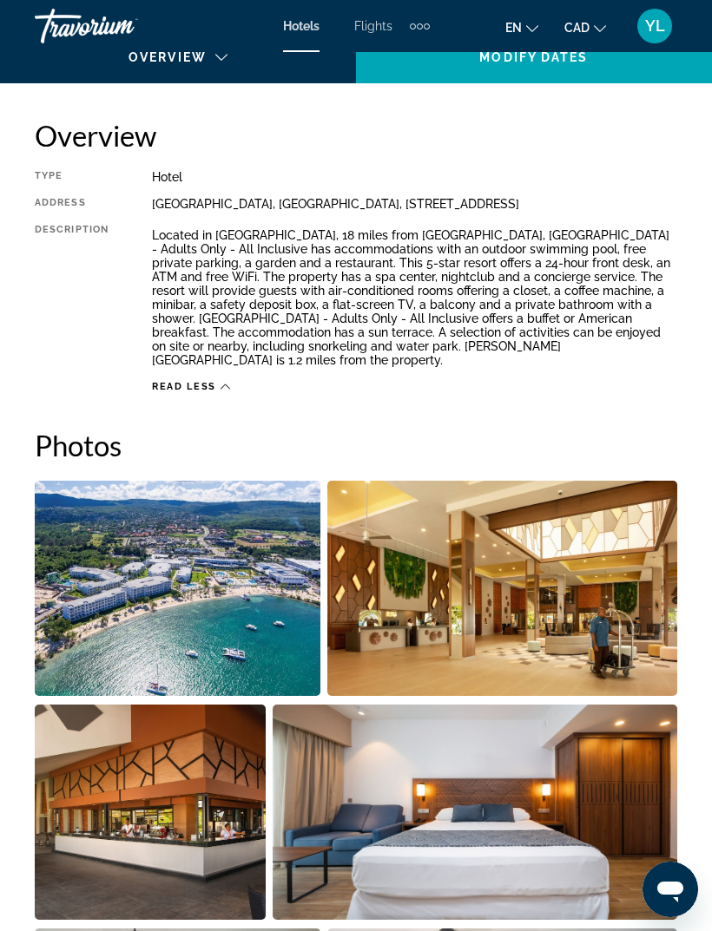
click at [89, 428] on h2 "Photos" at bounding box center [356, 445] width 642 height 35
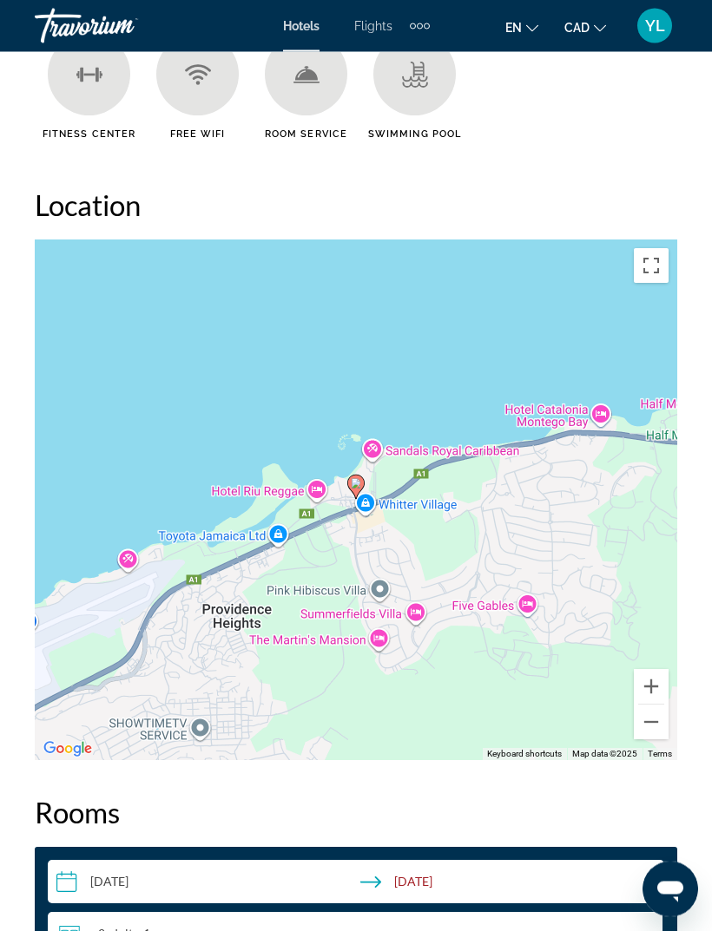
scroll to position [2046, 0]
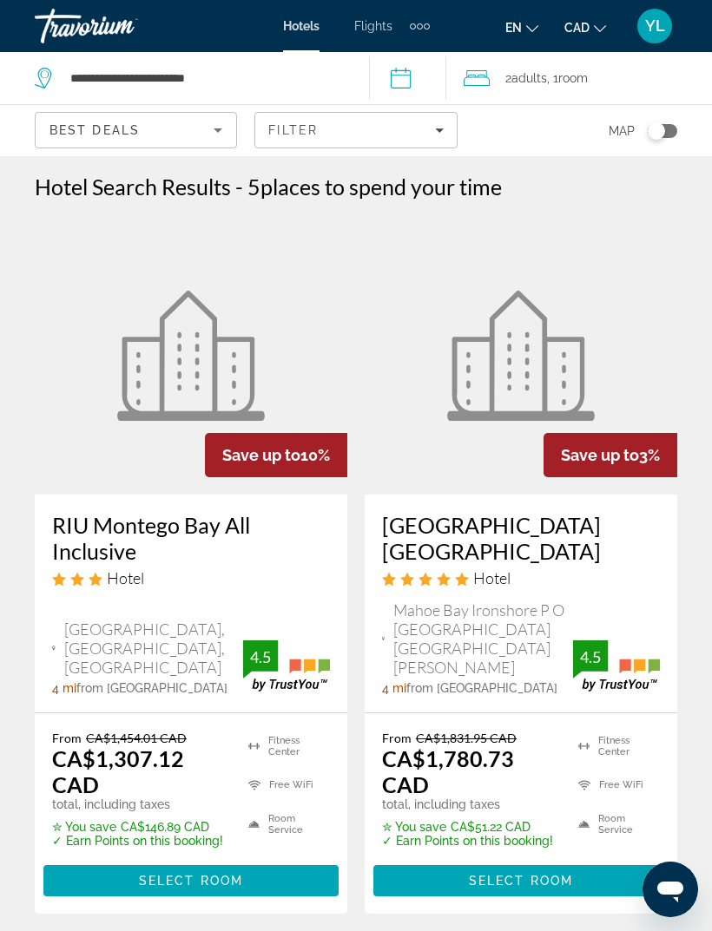
click at [443, 125] on span "Filters" at bounding box center [355, 130] width 200 height 42
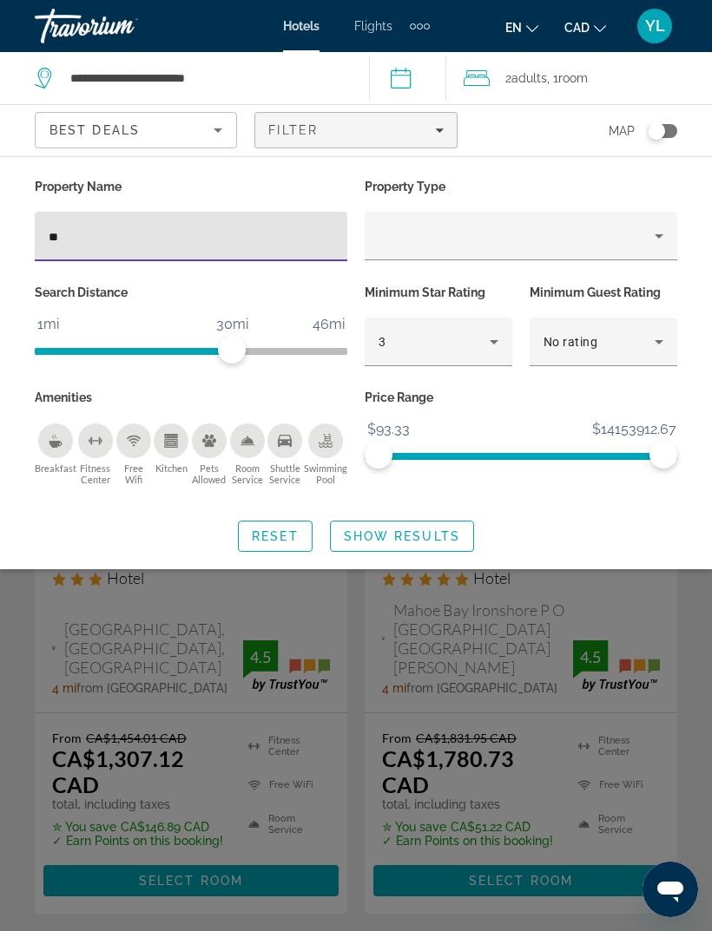
type input "*"
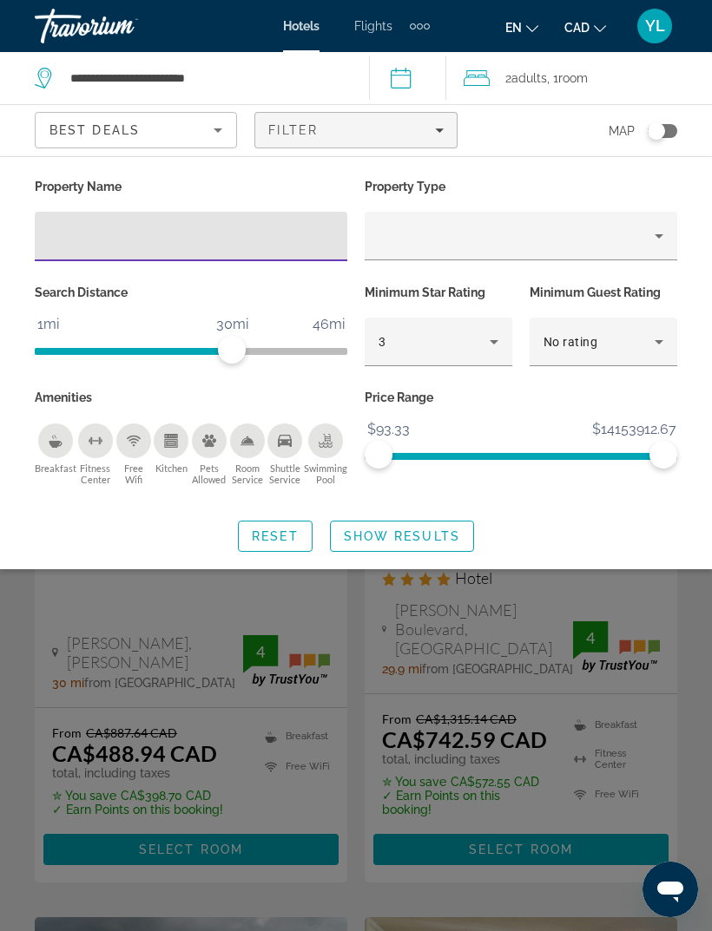
click at [390, 536] on span "Show Results" at bounding box center [402, 536] width 116 height 14
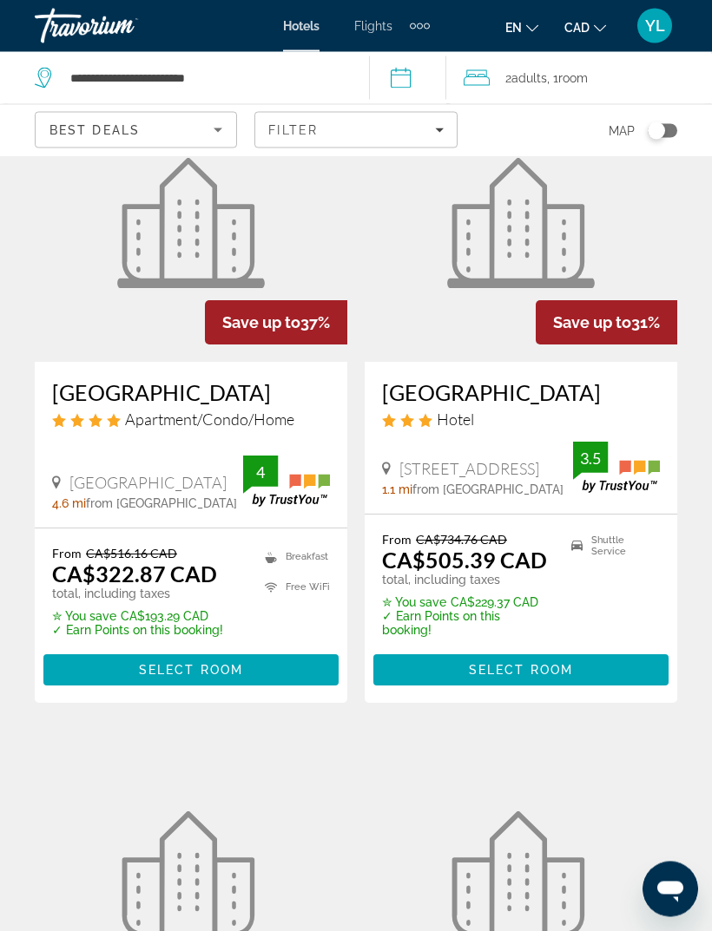
scroll to position [835, 0]
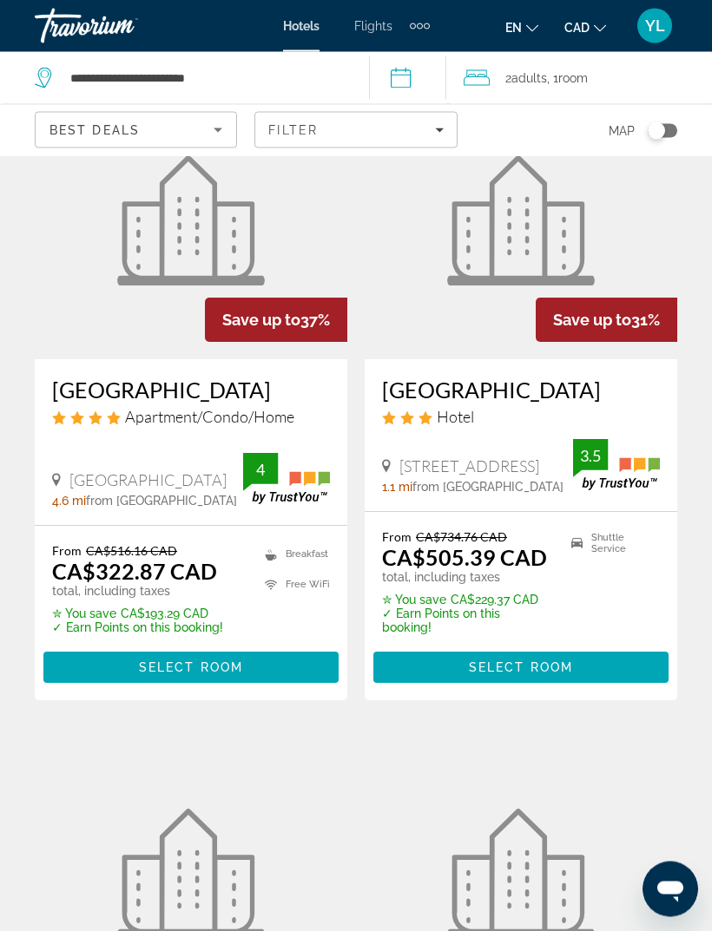
click at [361, 181] on app-hotels-search-item "Save up to 31% [GEOGRAPHIC_DATA] Hotel [STREET_ADDRESS] 1.1 mi from [GEOGRAPHIC…" at bounding box center [521, 391] width 330 height 619
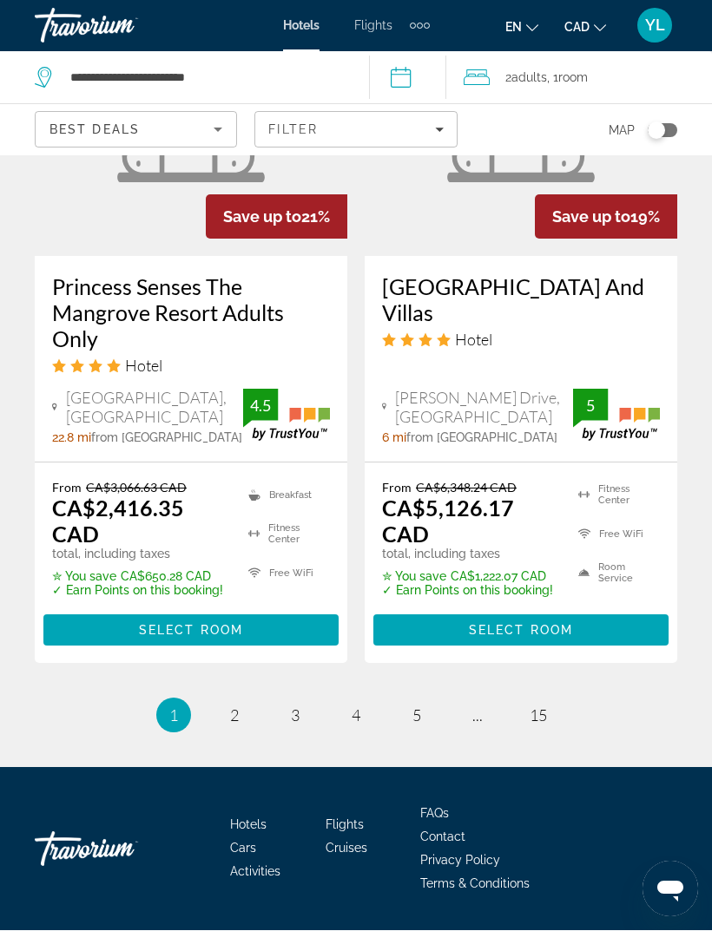
scroll to position [3722, 0]
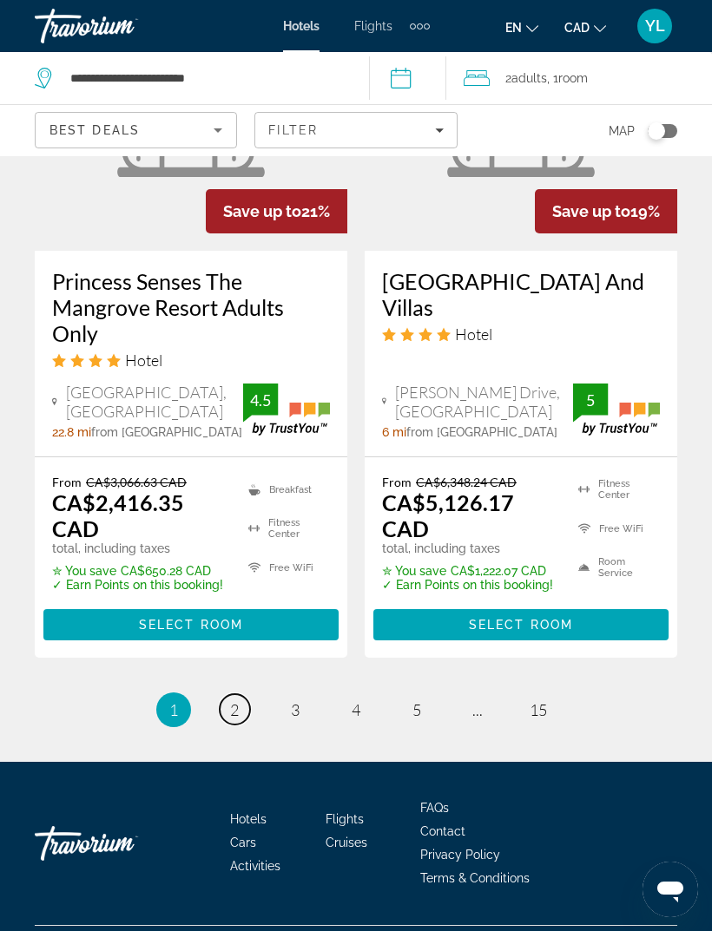
click at [220, 721] on link "page 2" at bounding box center [235, 709] width 30 height 30
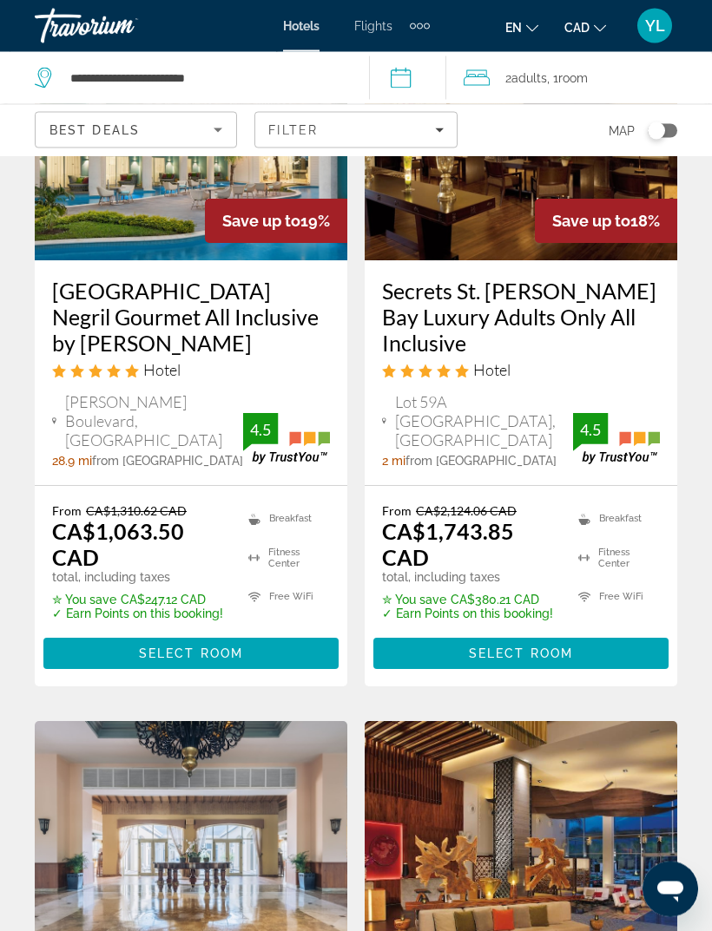
scroll to position [259, 0]
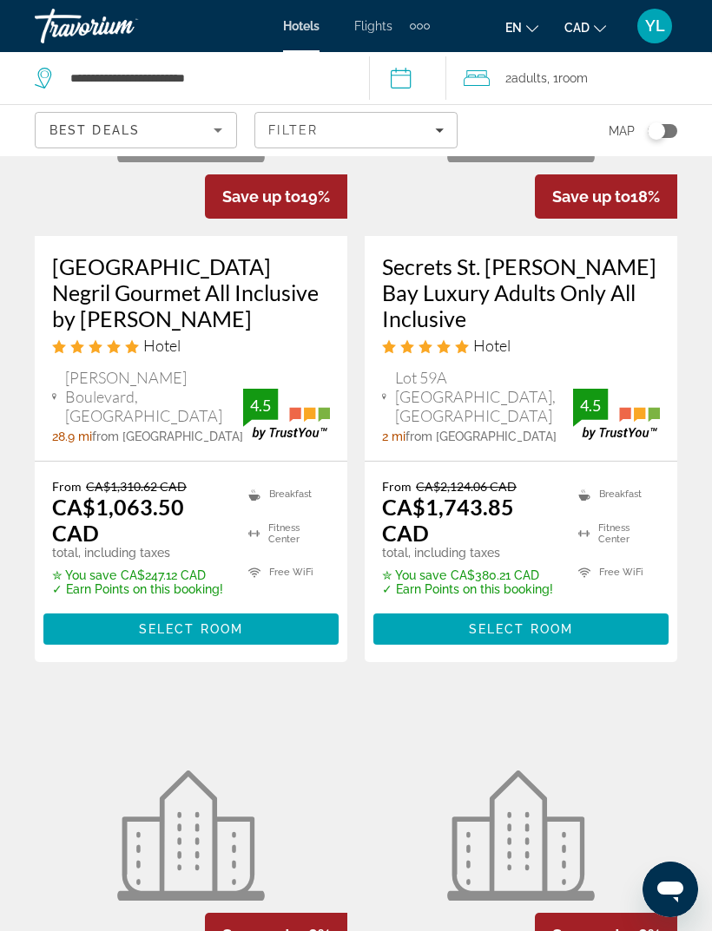
click at [143, 310] on h3 "[GEOGRAPHIC_DATA] Negril Gourmet All Inclusive by [PERSON_NAME]" at bounding box center [191, 292] width 278 height 78
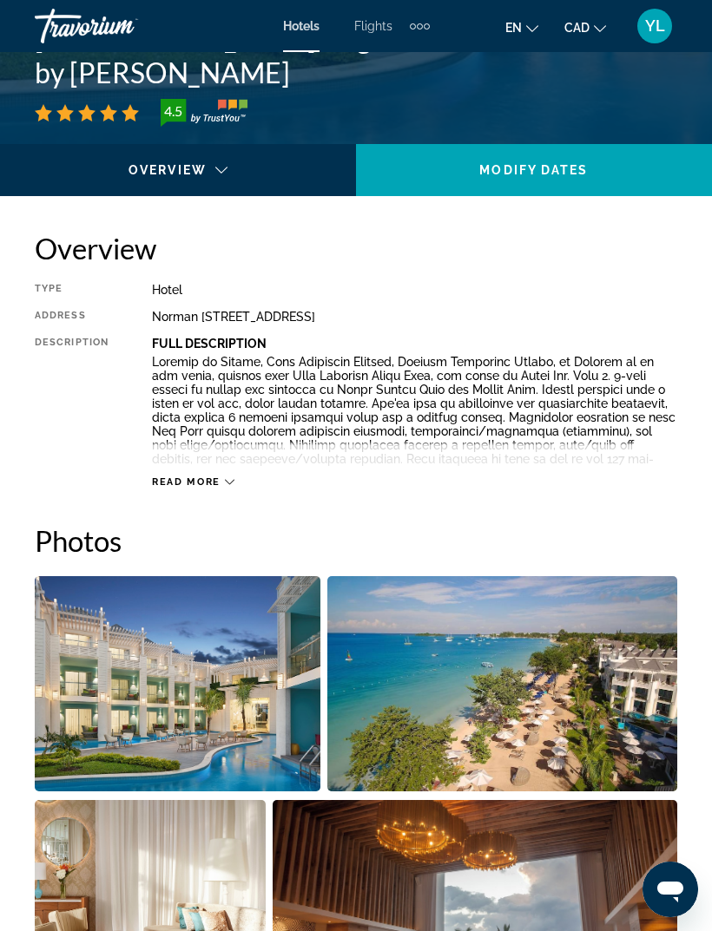
scroll to position [737, 0]
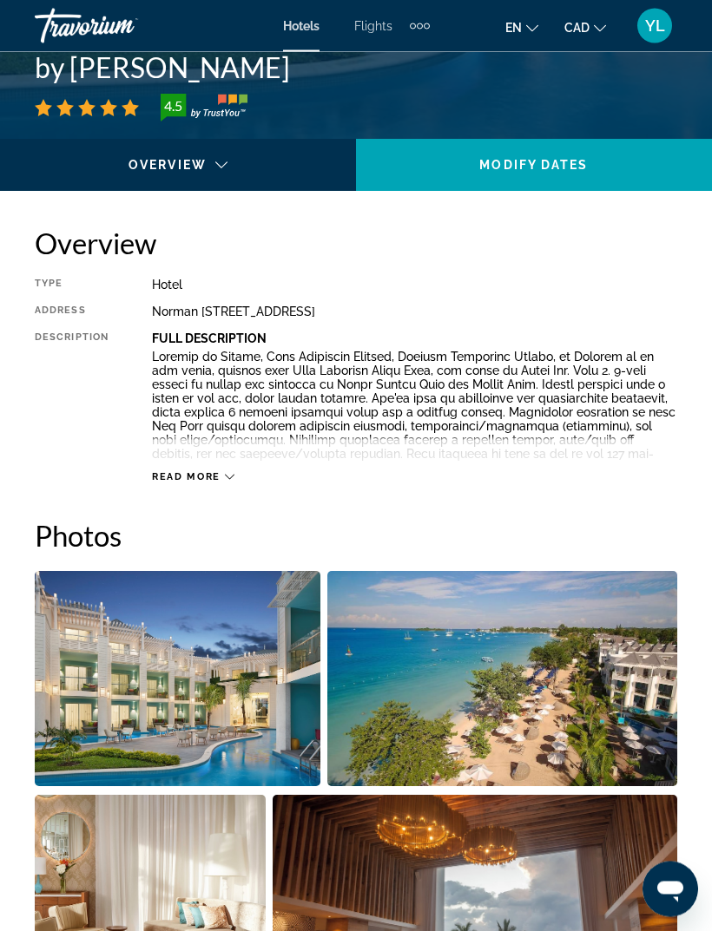
click at [180, 472] on span "Read more" at bounding box center [186, 477] width 69 height 11
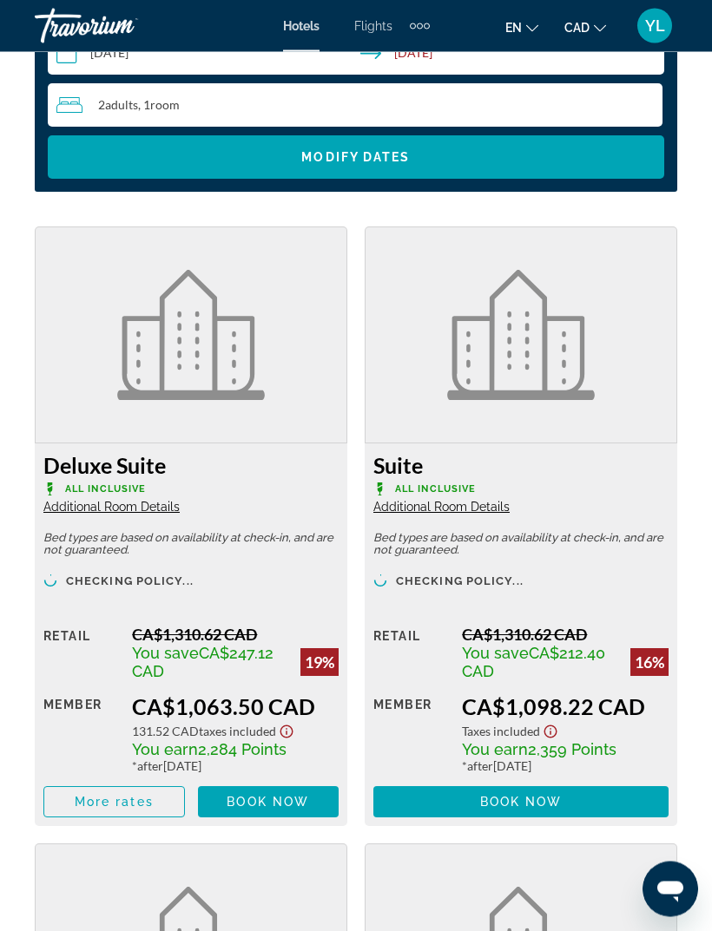
scroll to position [2922, 0]
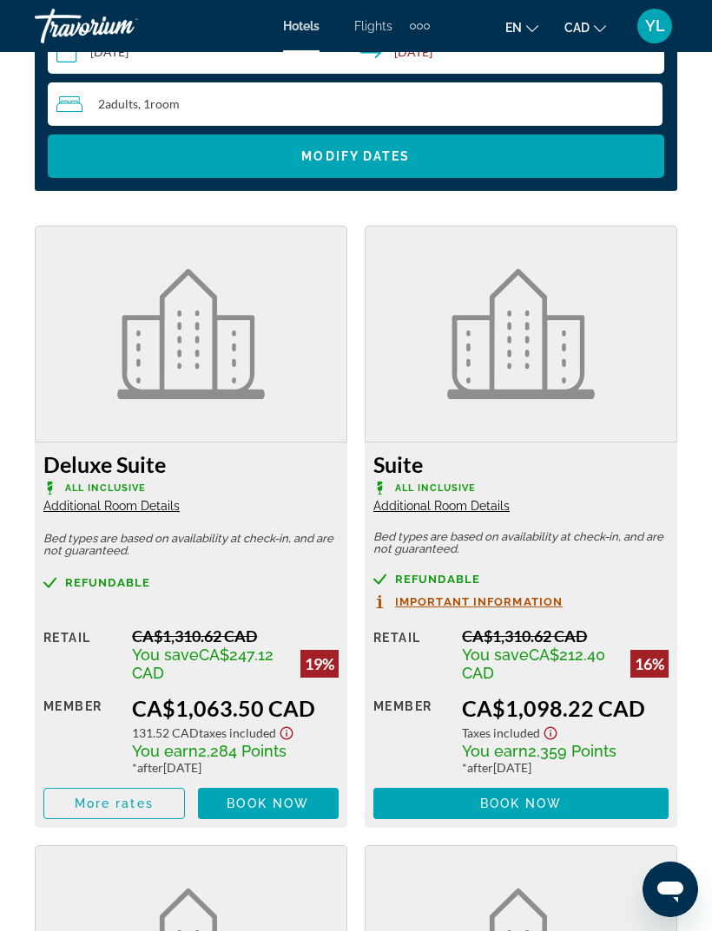
click at [96, 817] on span "Main content" at bounding box center [114, 804] width 140 height 42
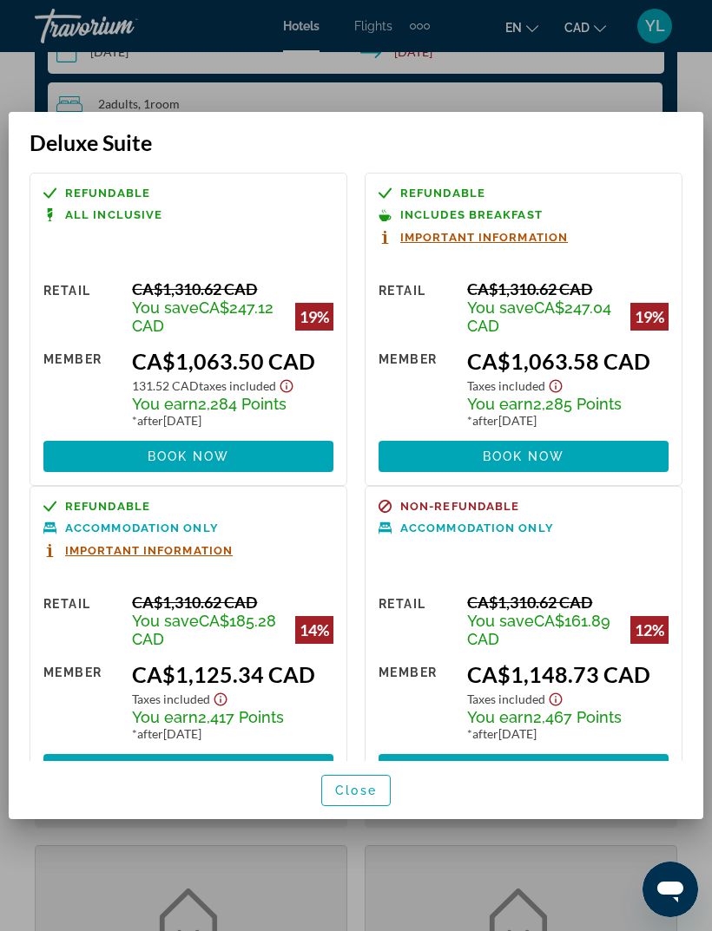
scroll to position [1, 0]
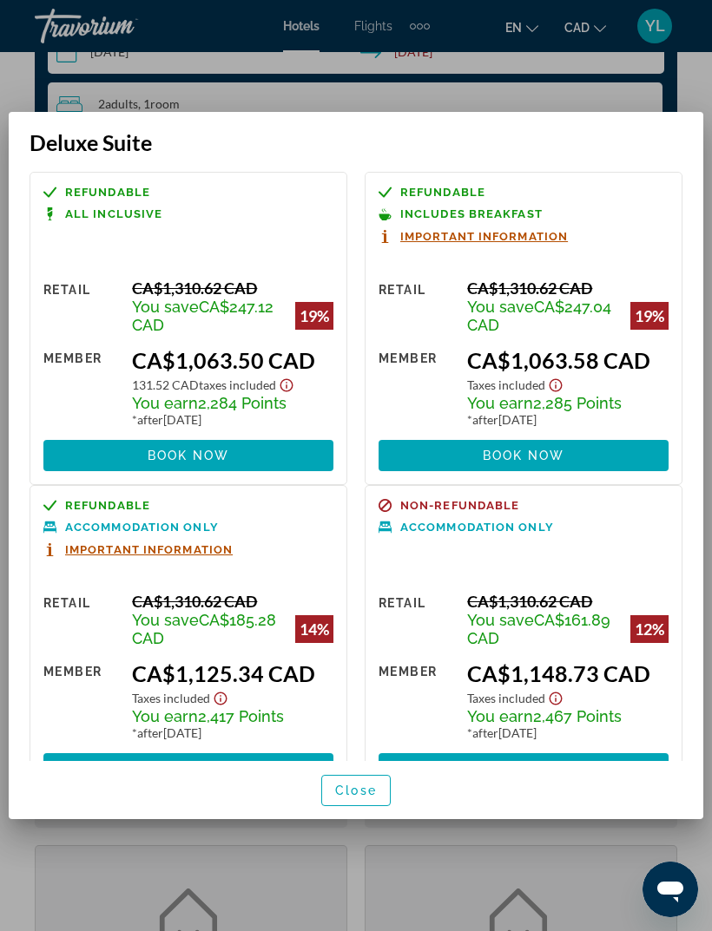
click at [115, 435] on span at bounding box center [188, 456] width 290 height 42
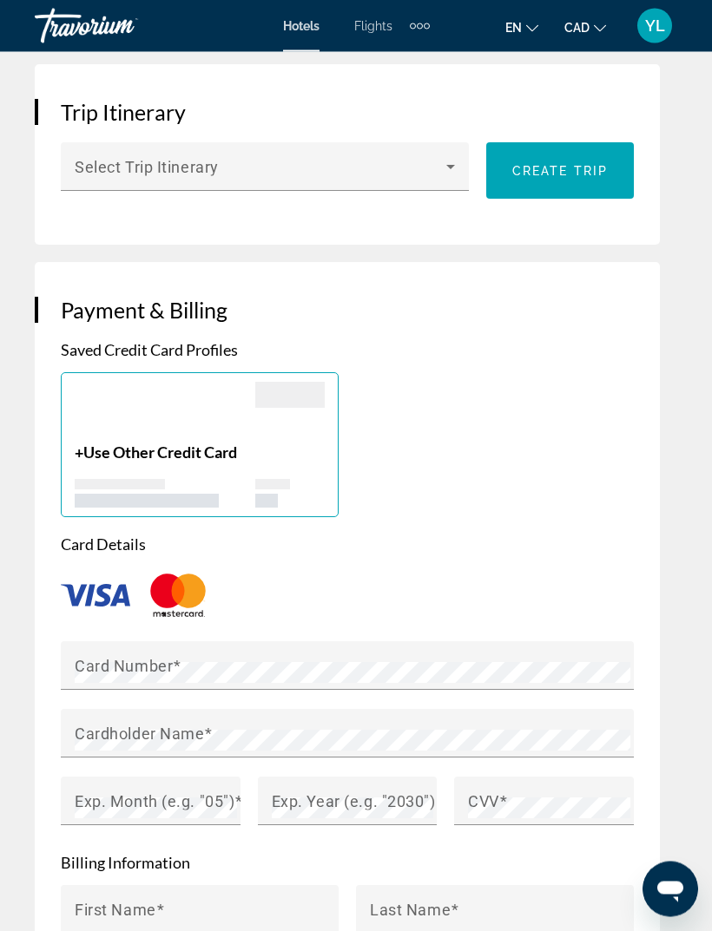
scroll to position [1739, 0]
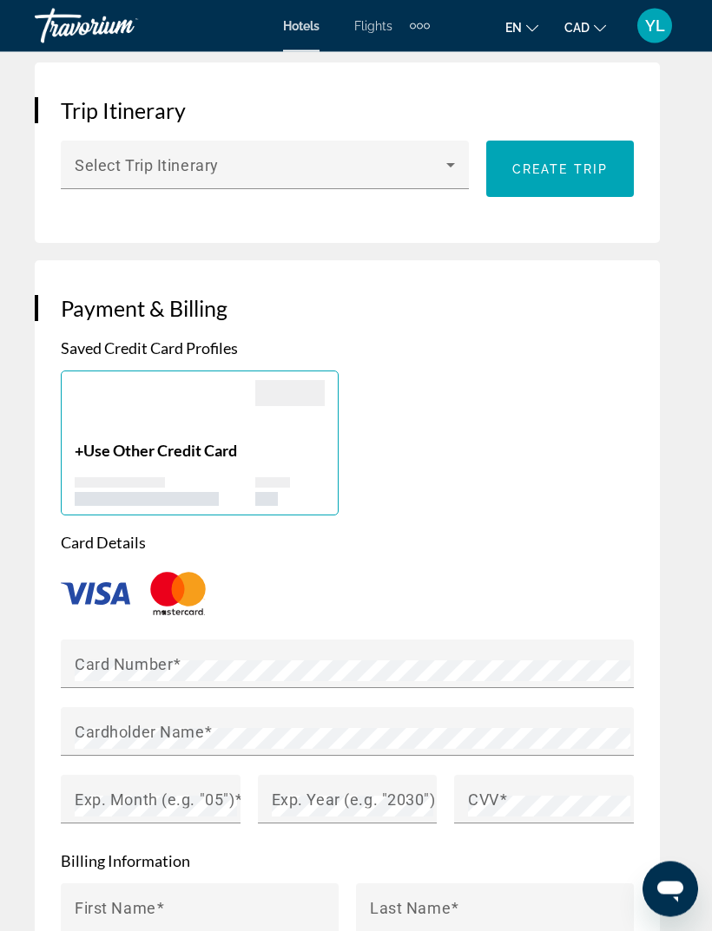
click at [451, 164] on icon "Main content" at bounding box center [450, 166] width 9 height 4
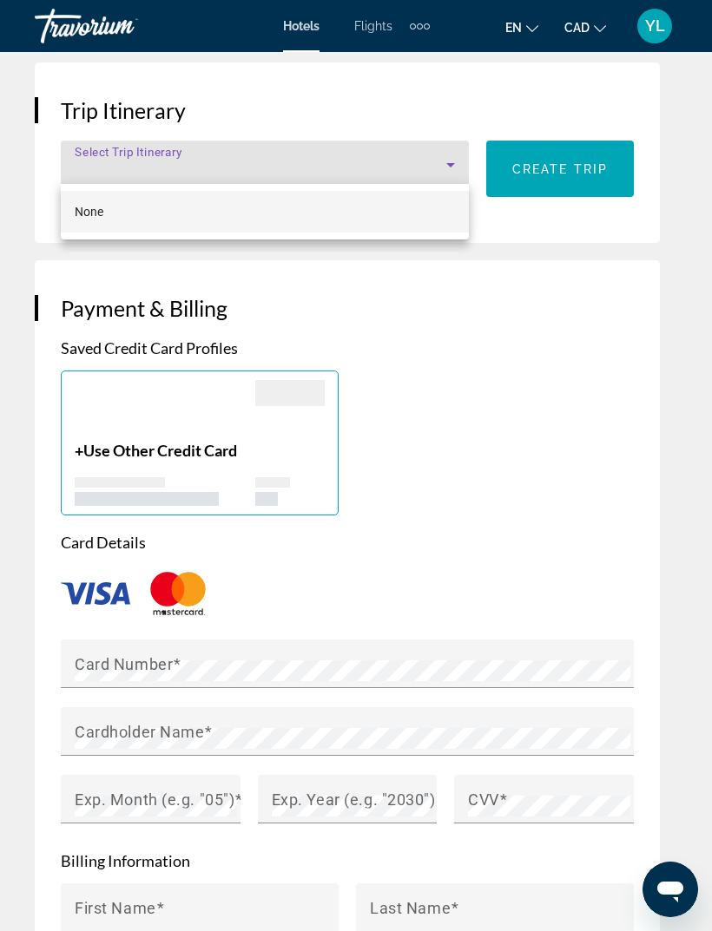
click at [601, 278] on div at bounding box center [356, 465] width 712 height 931
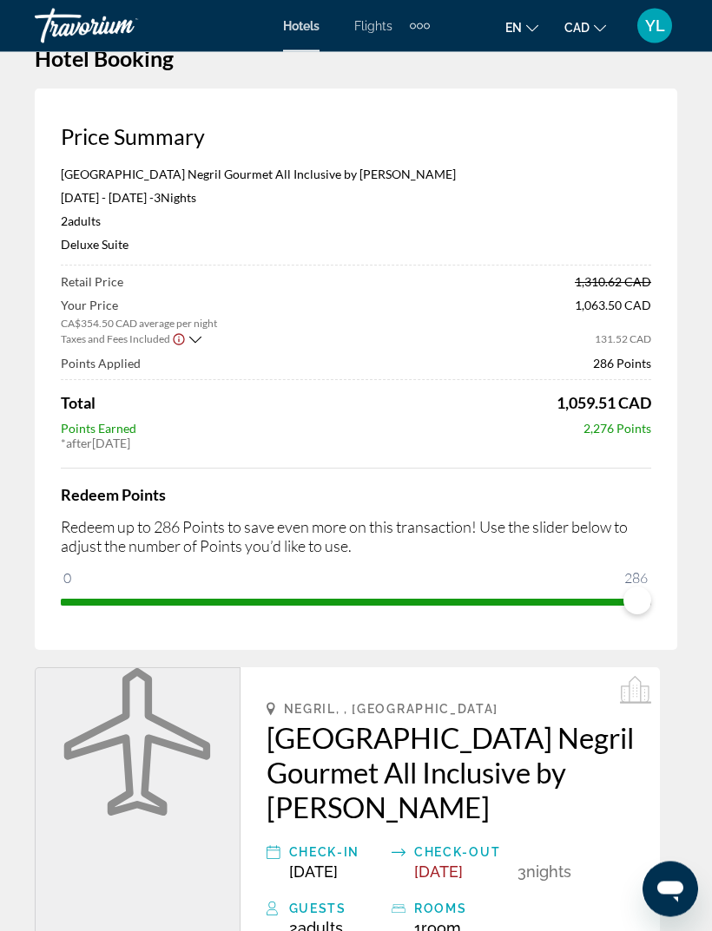
scroll to position [0, 0]
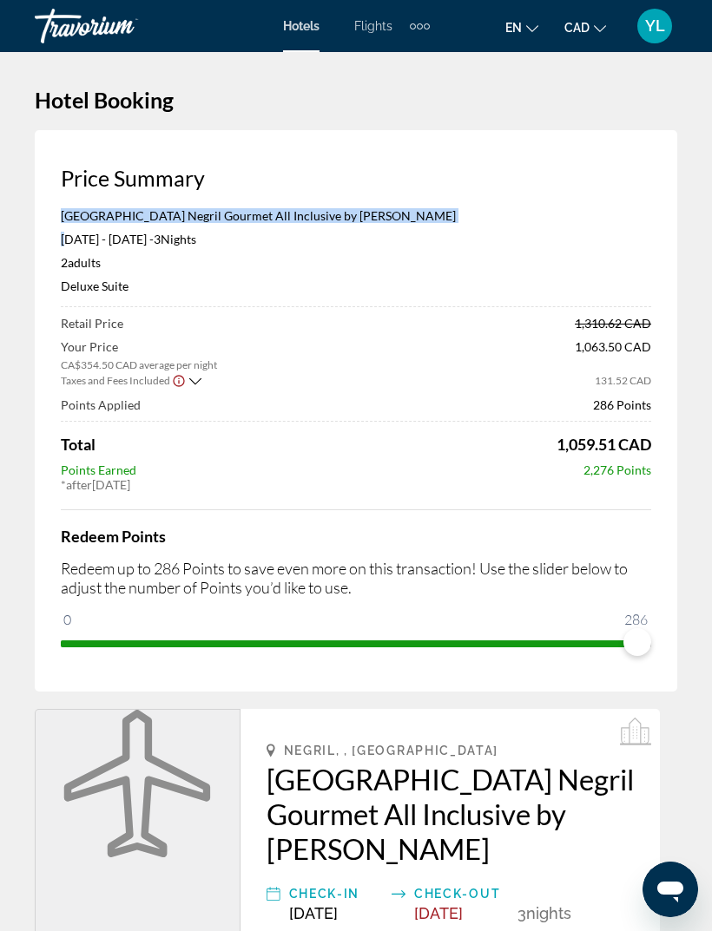
copy div "[GEOGRAPHIC_DATA] Negril Gourmet All Inclusive by [PERSON_NAME]"
click at [368, 229] on div "[GEOGRAPHIC_DATA] Negril Gourmet All Inclusive by Karisma [DATE] - [DATE] - 3 N…" at bounding box center [356, 257] width 590 height 99
click at [369, 218] on p "[GEOGRAPHIC_DATA] Negril Gourmet All Inclusive by [PERSON_NAME]" at bounding box center [356, 215] width 590 height 15
